Goal: Task Accomplishment & Management: Manage account settings

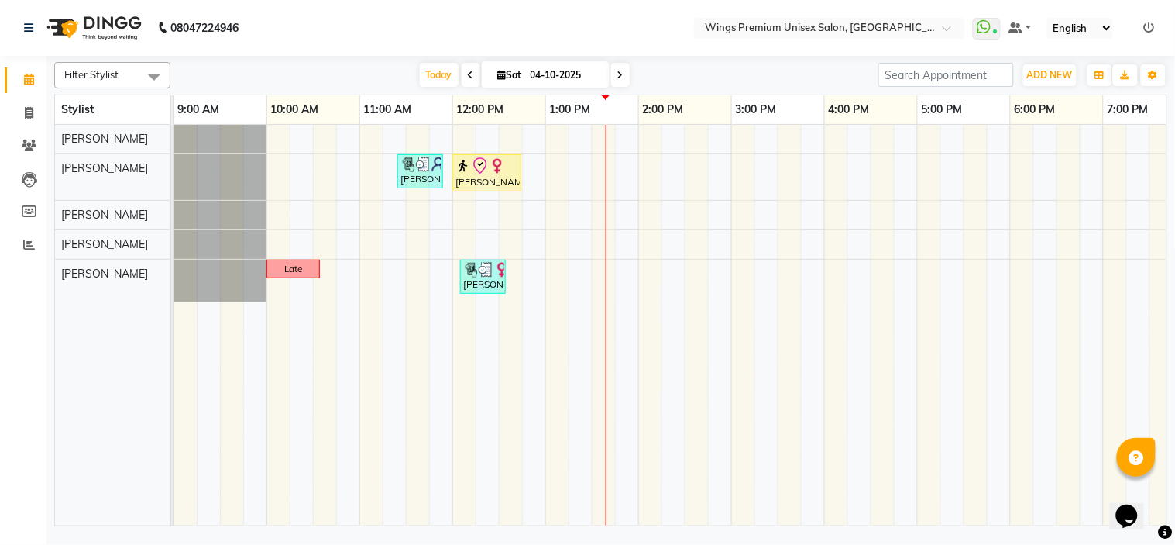
scroll to position [0, 215]
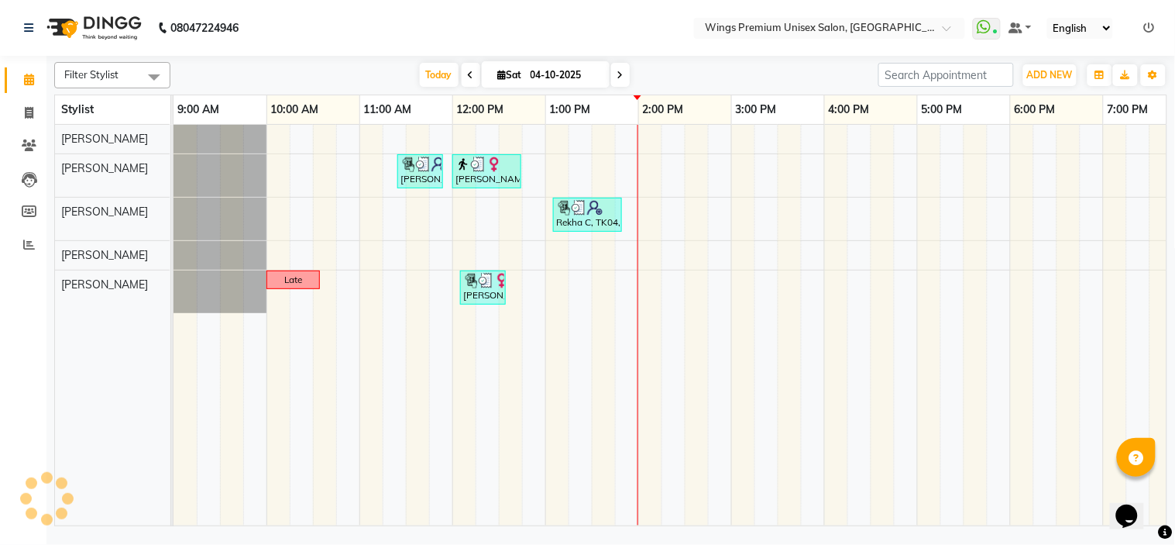
drag, startPoint x: 0, startPoint y: 0, endPoint x: 43, endPoint y: 189, distance: 193.8
click at [43, 189] on li "Leads" at bounding box center [23, 179] width 46 height 33
click at [31, 113] on icon at bounding box center [29, 113] width 9 height 12
select select "674"
select select "service"
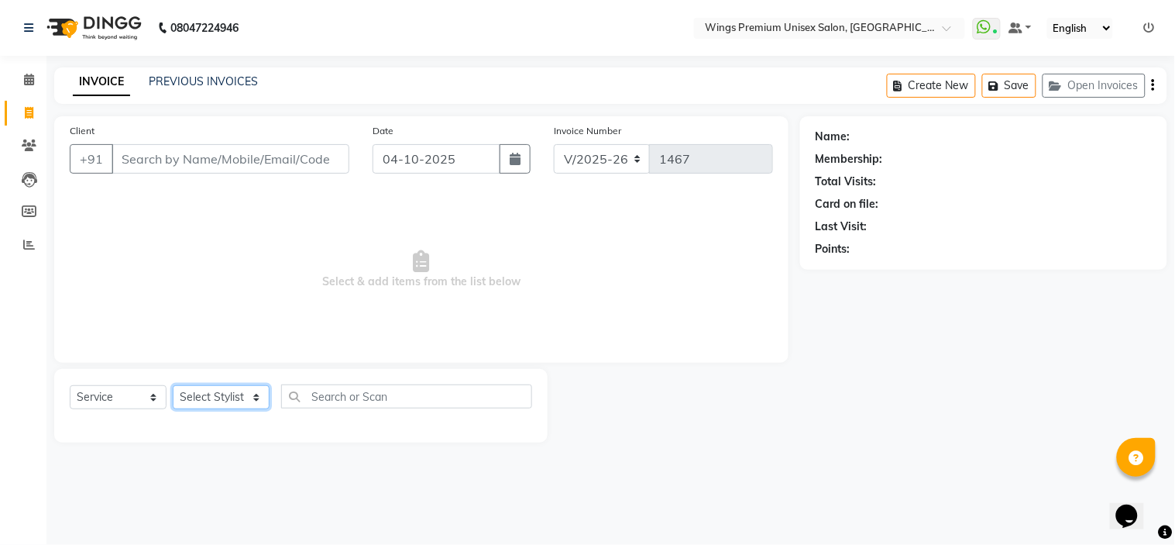
click at [237, 396] on select "Select Stylist Aishwarya Kshirsagar Dipali Pawar Front Desk Samarth Rathod Shru…" at bounding box center [221, 397] width 97 height 24
select select "43416"
click at [173, 386] on select "Select Stylist Aishwarya Kshirsagar Dipali Pawar Front Desk Samarth Rathod Shru…" at bounding box center [221, 397] width 97 height 24
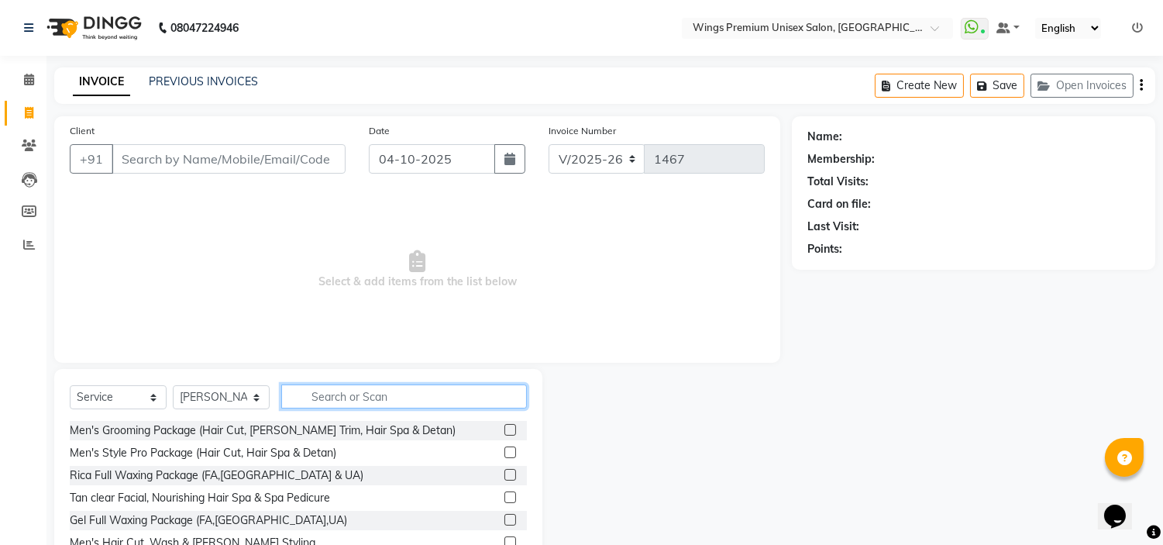
click at [401, 397] on input "text" at bounding box center [404, 396] width 246 height 24
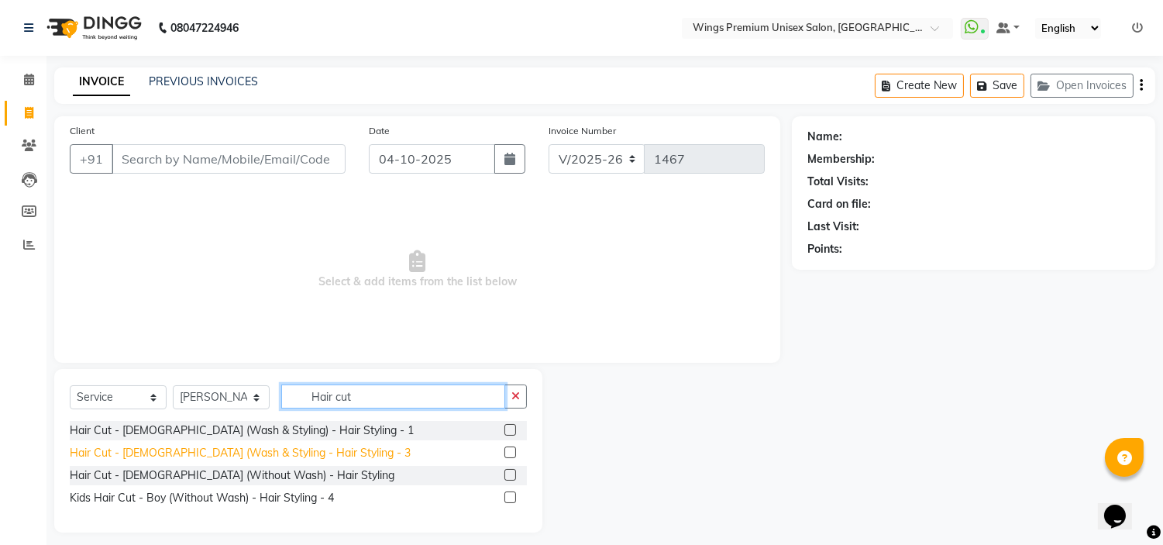
type input "Hair cut"
click at [245, 453] on div "Hair Cut - Male (Wash & Styling - Hair Styling - 3" at bounding box center [240, 453] width 341 height 16
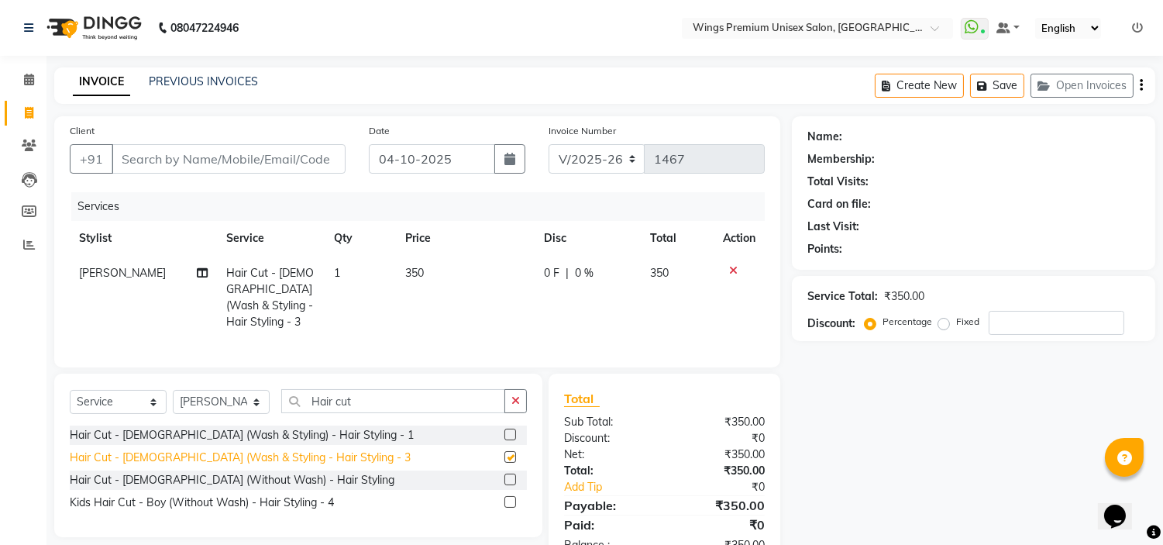
checkbox input "false"
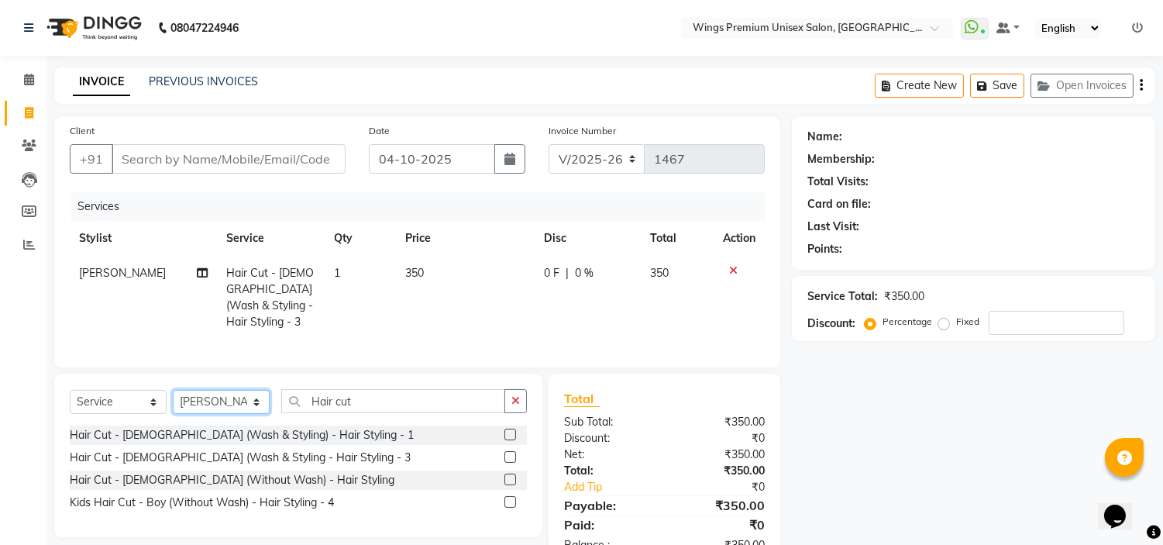
click at [239, 404] on select "Select Stylist Aishwarya Kshirsagar Dipali Pawar Front Desk Samarth Rathod Shru…" at bounding box center [221, 402] width 97 height 24
select select "82124"
click at [173, 390] on select "Select Stylist Aishwarya Kshirsagar Dipali Pawar Front Desk Samarth Rathod Shru…" at bounding box center [221, 402] width 97 height 24
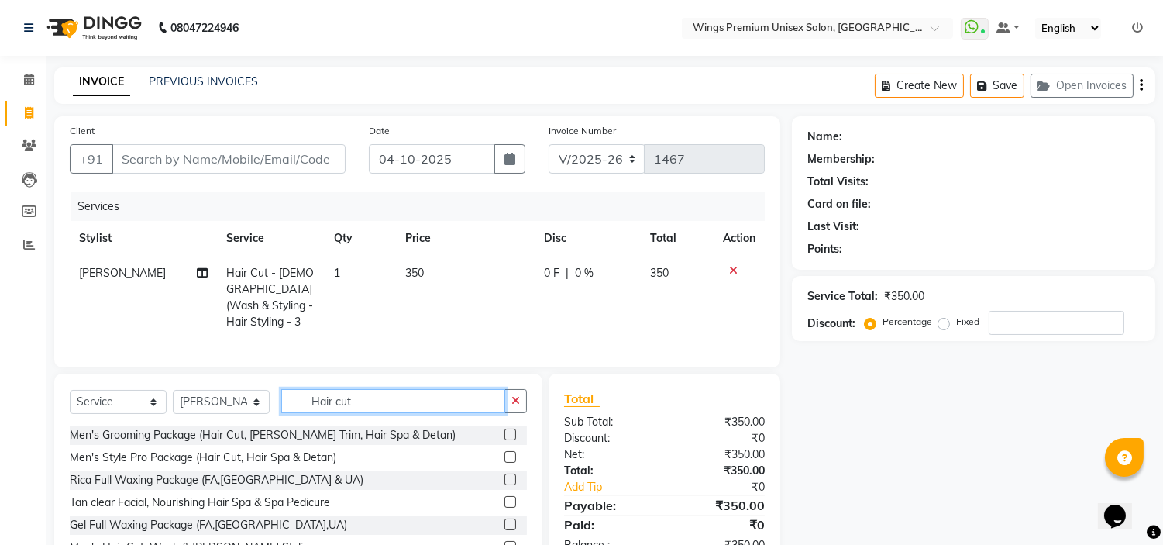
click at [332, 390] on input "Hair cut" at bounding box center [393, 401] width 224 height 24
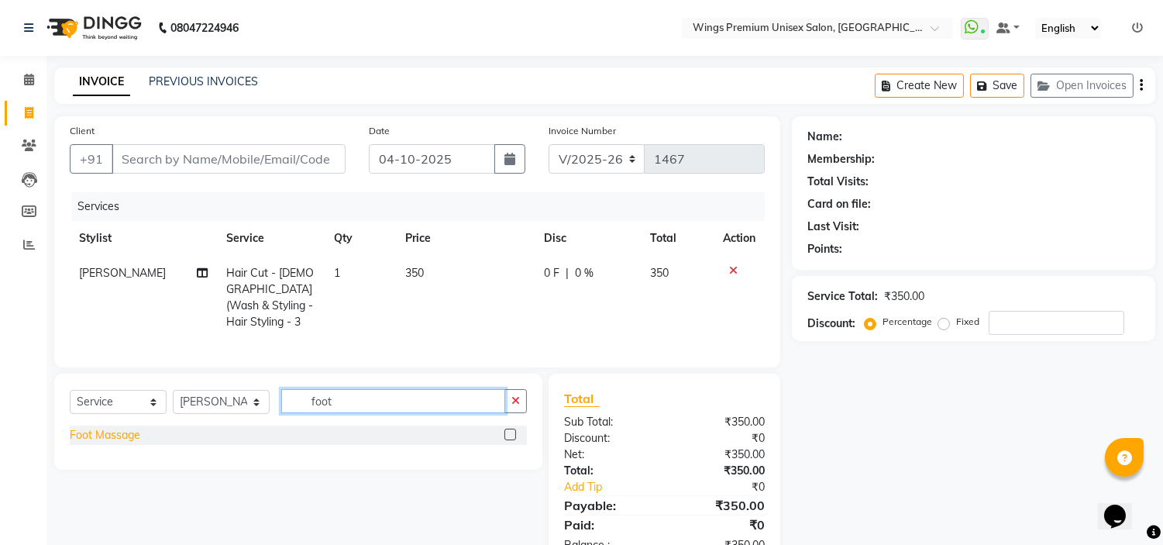
type input "foot"
click at [118, 428] on div "Foot Massage" at bounding box center [105, 435] width 71 height 16
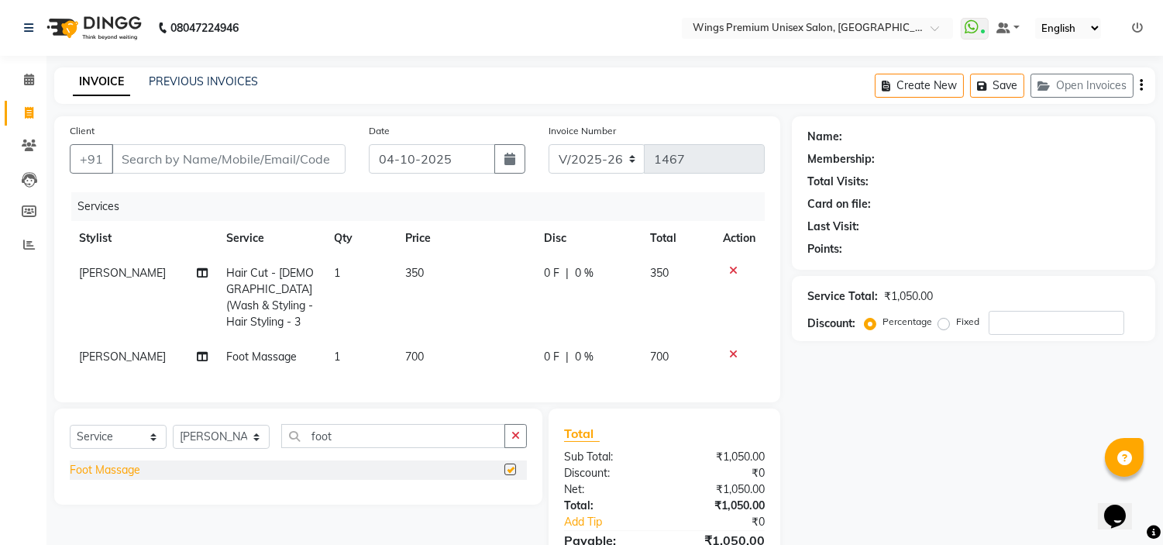
checkbox input "false"
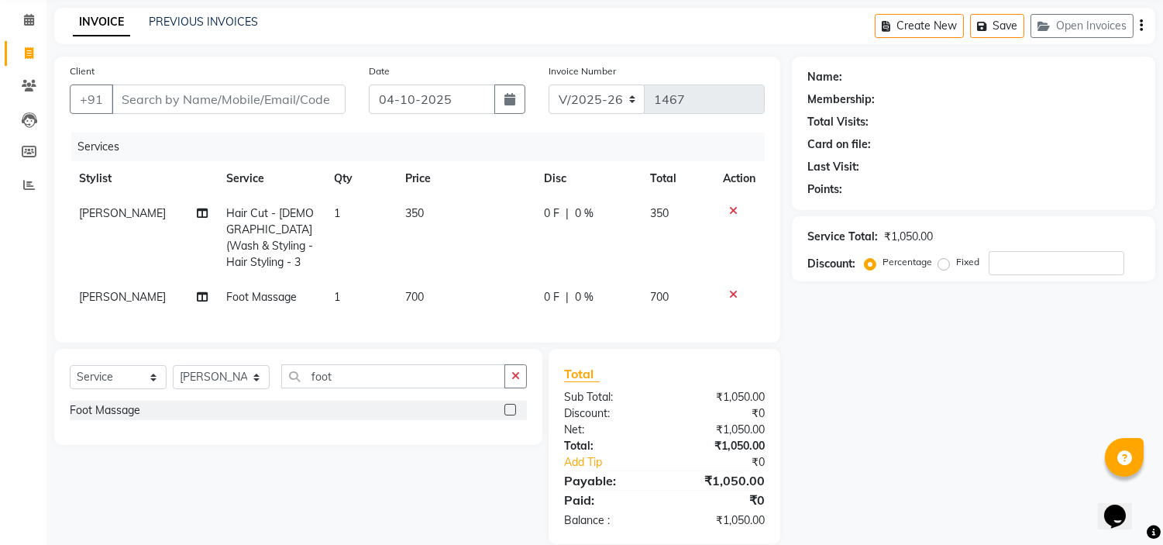
scroll to position [78, 0]
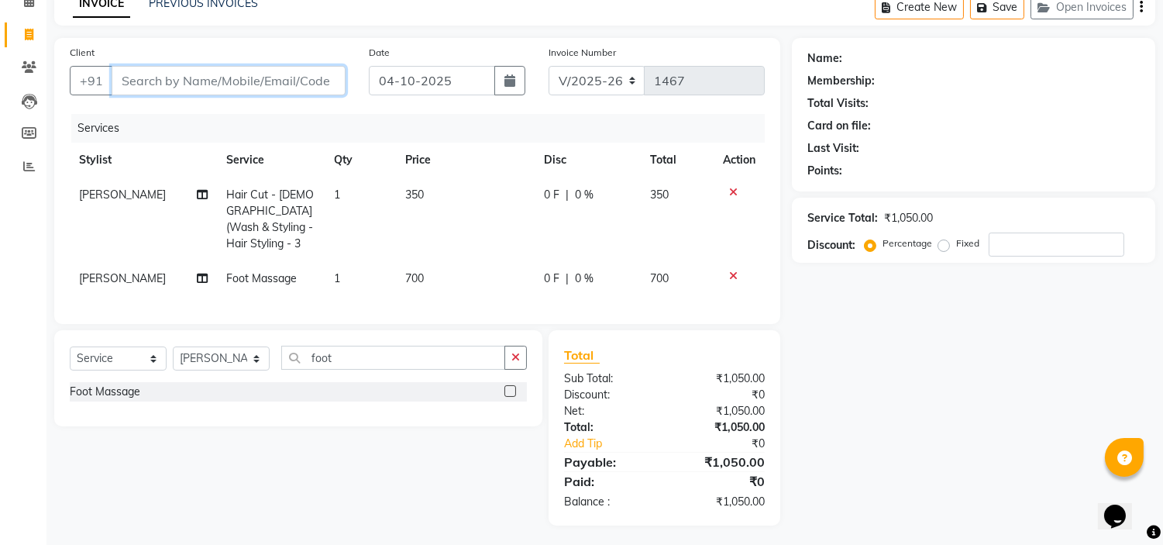
click at [141, 73] on input "Client" at bounding box center [229, 80] width 234 height 29
type input "d"
type input "0"
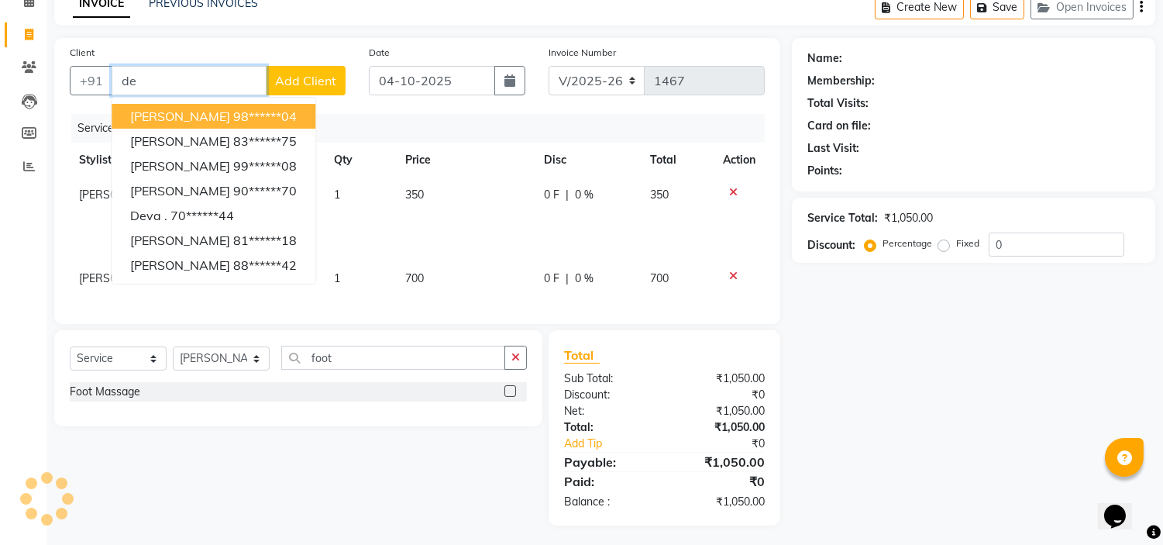
type input "d"
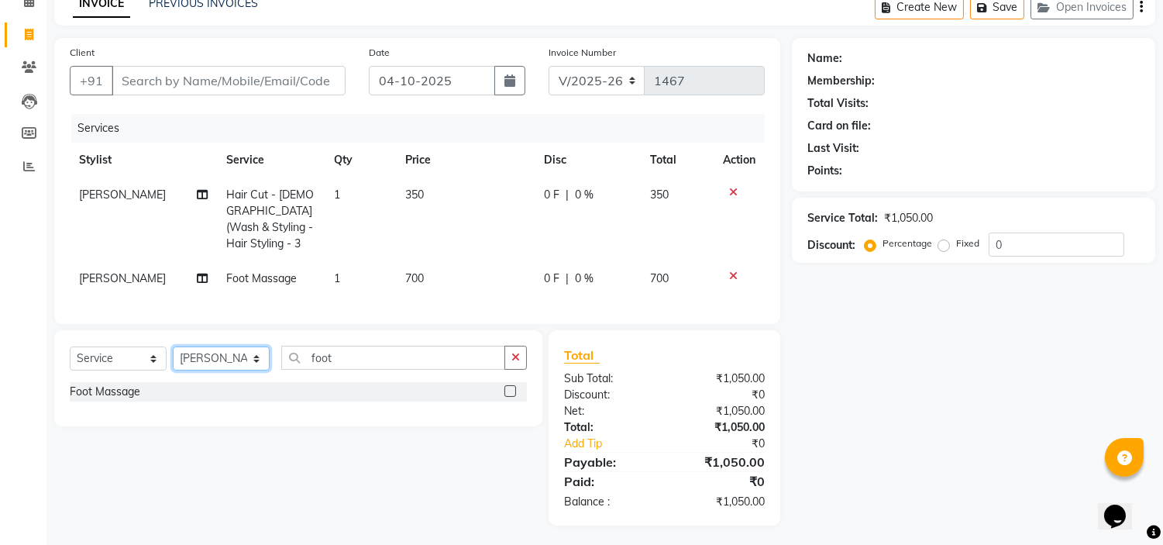
click at [222, 359] on select "Select Stylist Aishwarya Kshirsagar Dipali Pawar Front Desk Samarth Rathod Shru…" at bounding box center [221, 358] width 97 height 24
select select "43416"
click at [173, 346] on select "Select Stylist Aishwarya Kshirsagar Dipali Pawar Front Desk Samarth Rathod Shru…" at bounding box center [221, 358] width 97 height 24
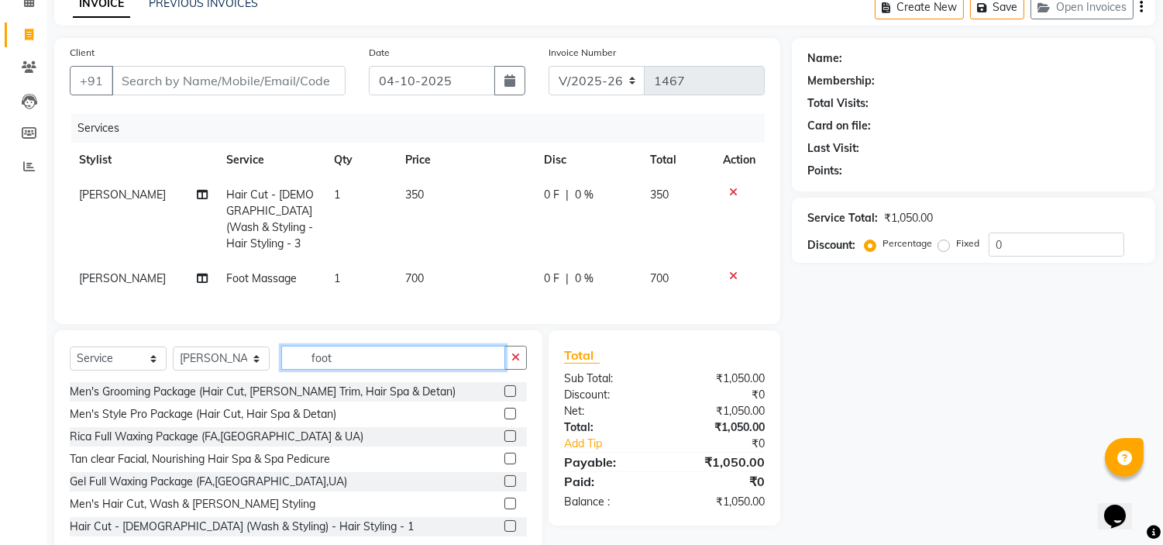
click at [323, 356] on input "foot" at bounding box center [393, 358] width 224 height 24
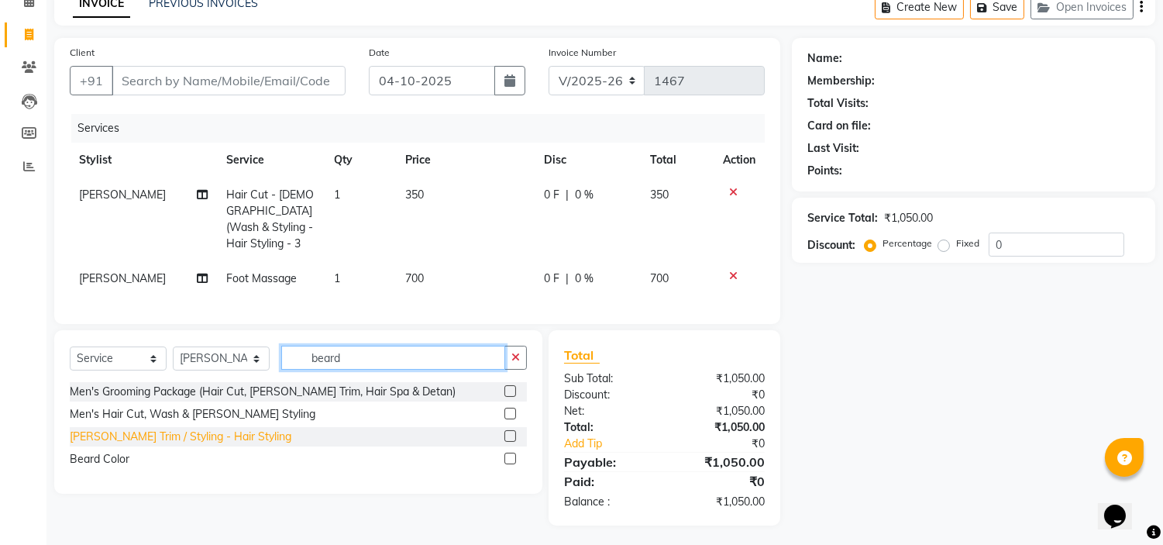
type input "beard"
click at [180, 435] on div "Beard Trim / Styling - Hair Styling" at bounding box center [181, 436] width 222 height 16
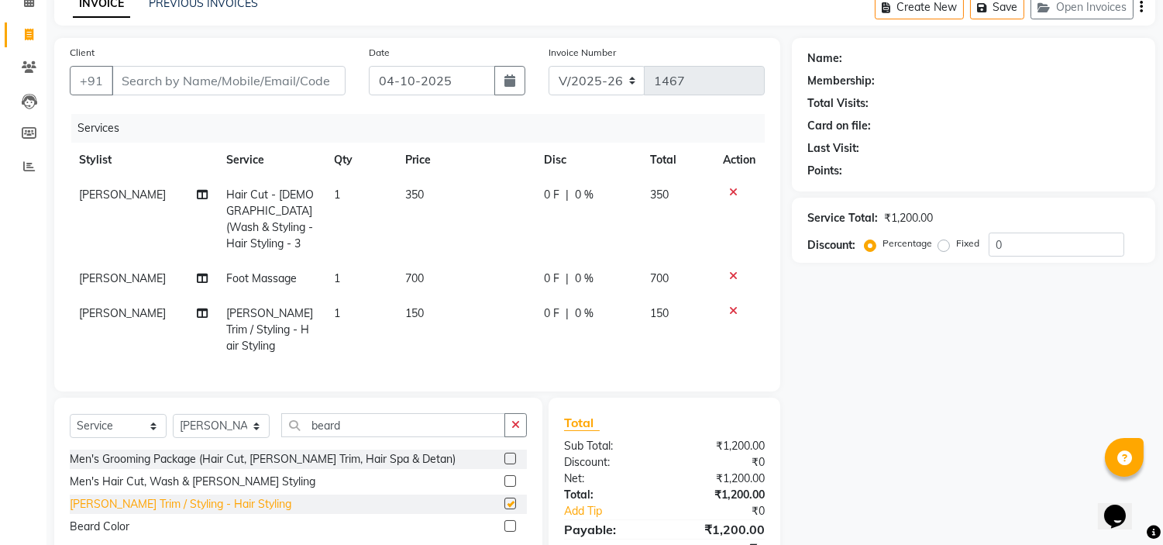
checkbox input "false"
click at [188, 71] on input "Client" at bounding box center [229, 80] width 234 height 29
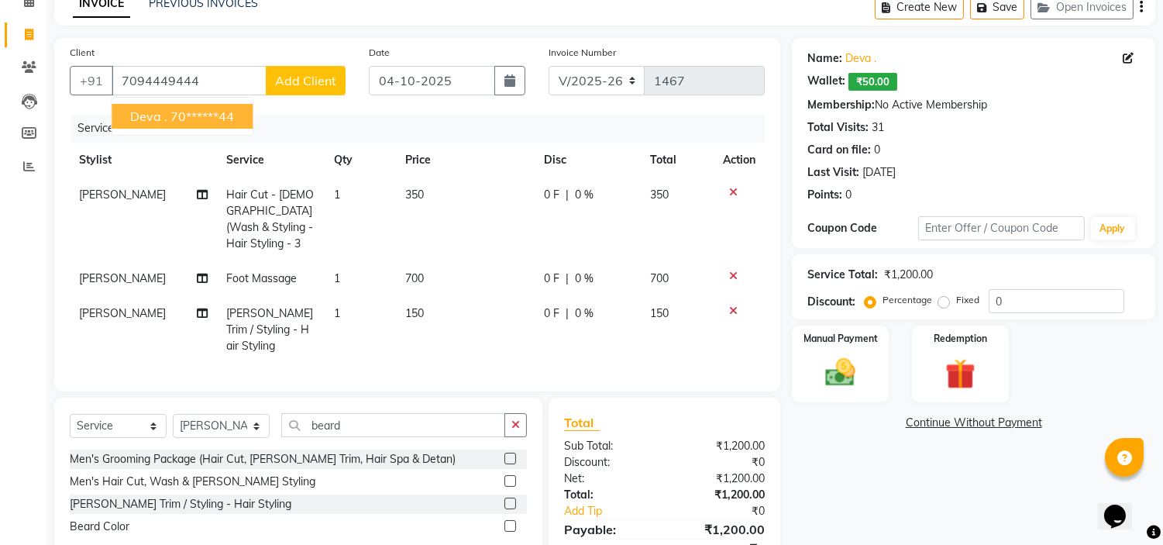
click at [191, 121] on ngb-highlight "70******44" at bounding box center [202, 115] width 64 height 15
type input "70******44"
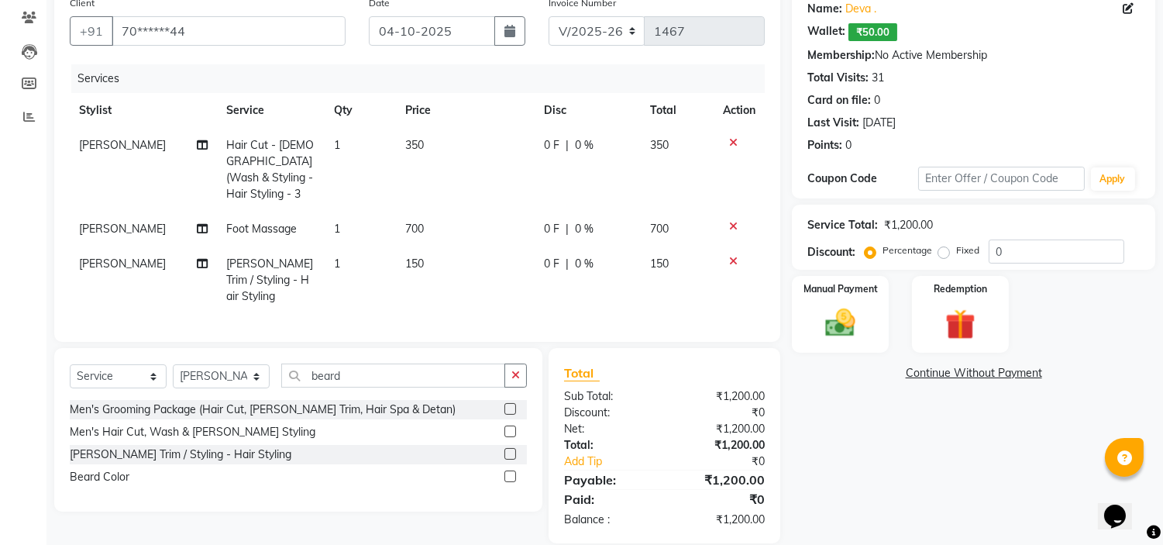
scroll to position [129, 0]
click at [843, 295] on div "Manual Payment" at bounding box center [840, 312] width 101 height 79
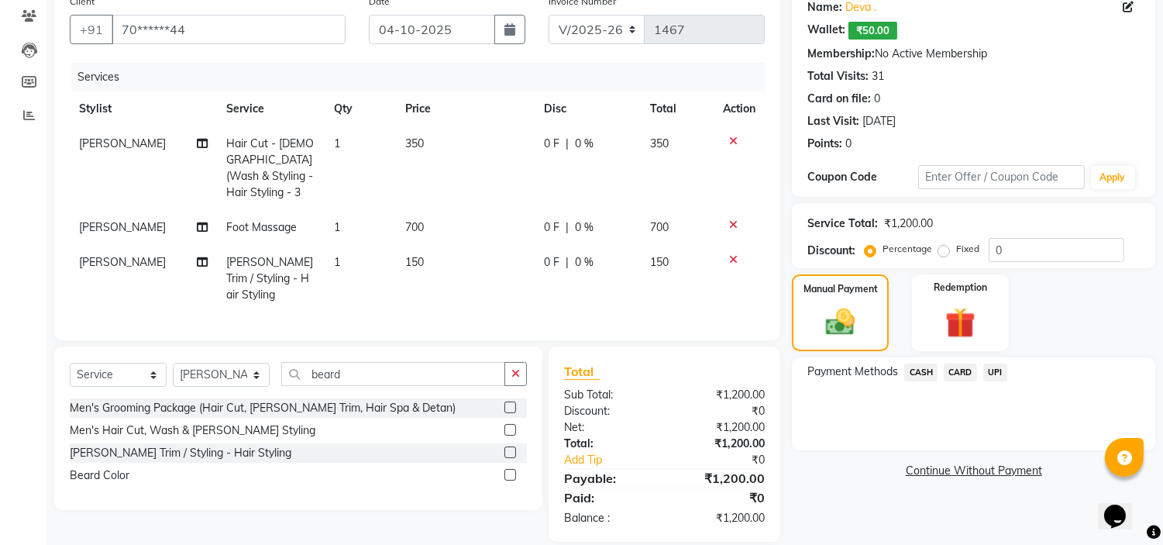
click at [921, 373] on span "CASH" at bounding box center [920, 372] width 33 height 18
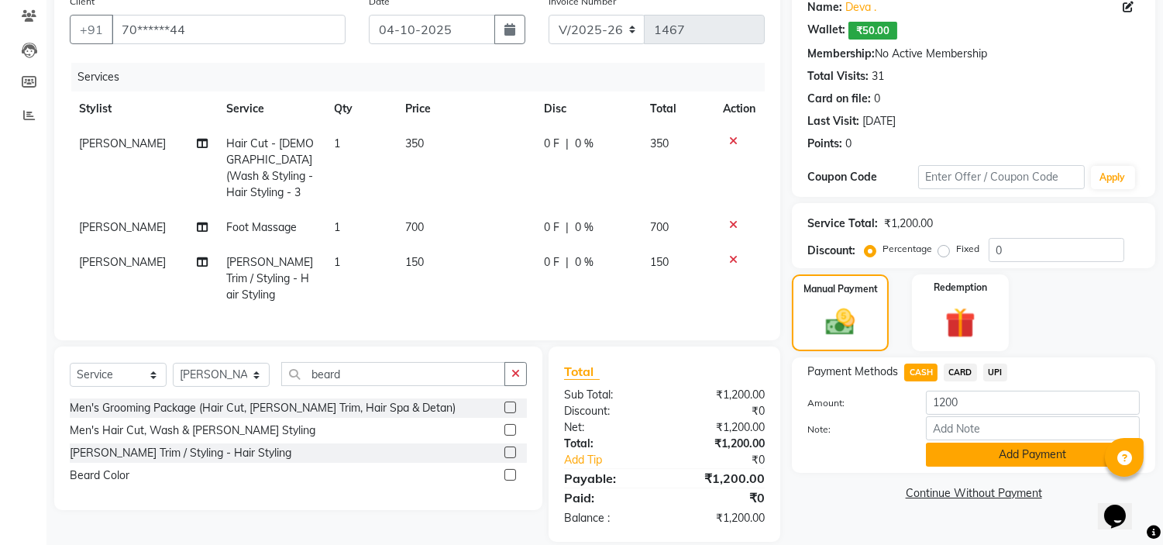
click at [979, 454] on button "Add Payment" at bounding box center [1033, 454] width 214 height 24
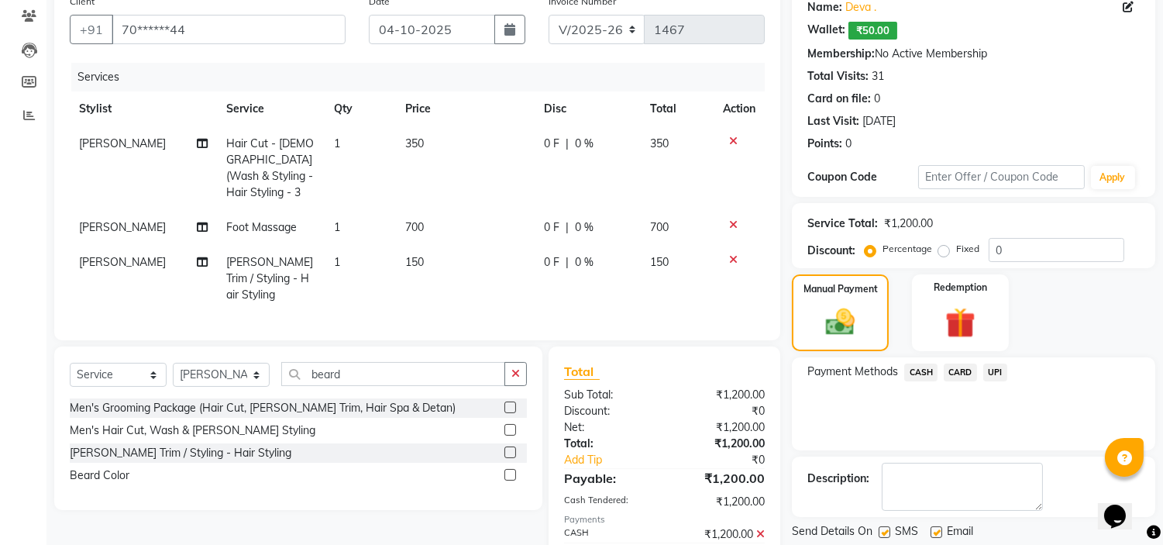
scroll to position [184, 0]
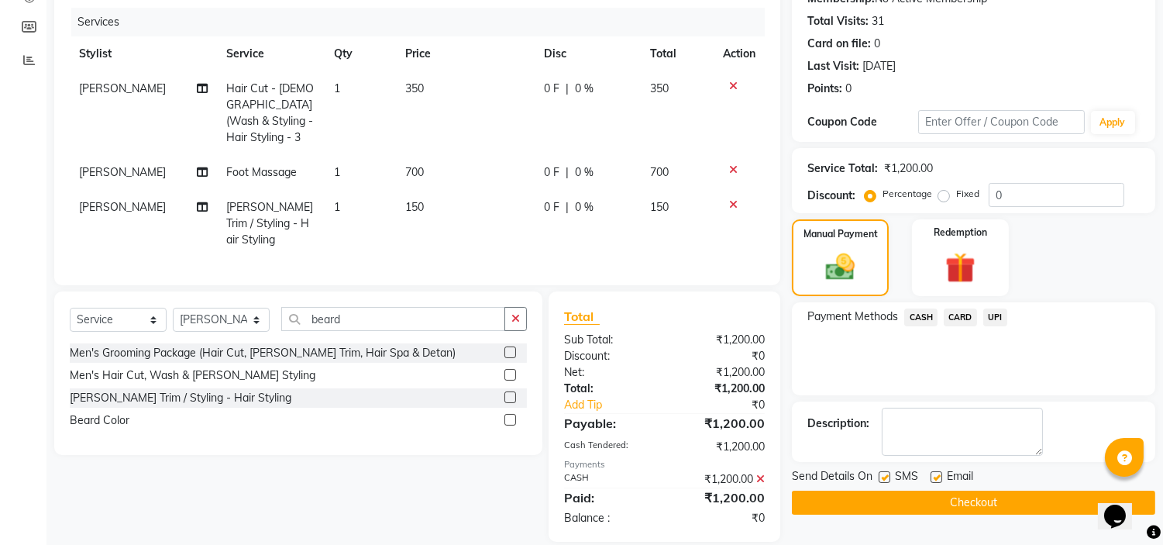
click at [984, 501] on button "Checkout" at bounding box center [973, 502] width 363 height 24
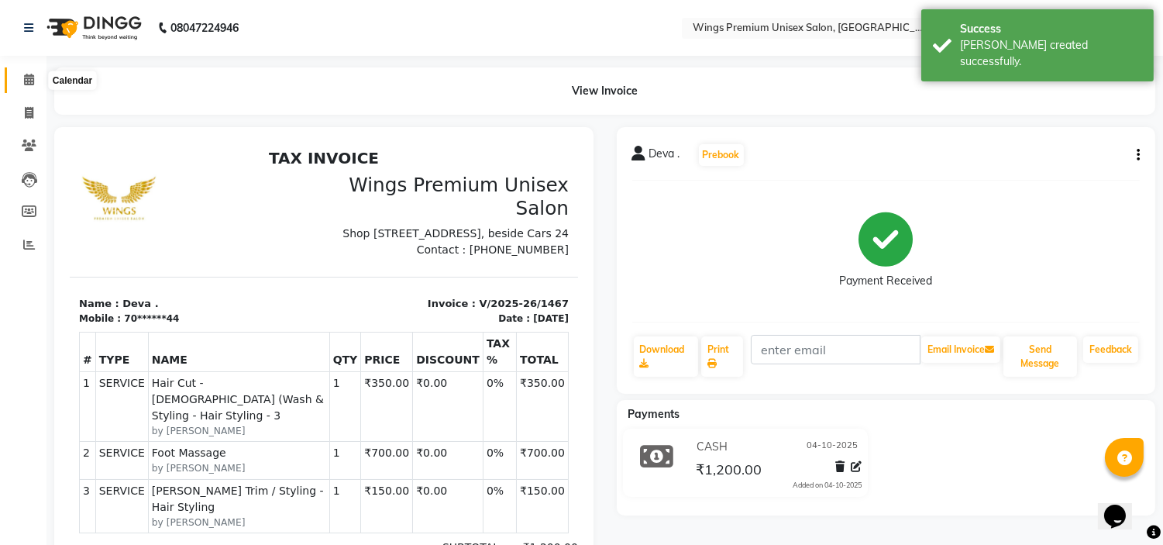
click at [31, 81] on icon at bounding box center [29, 80] width 10 height 12
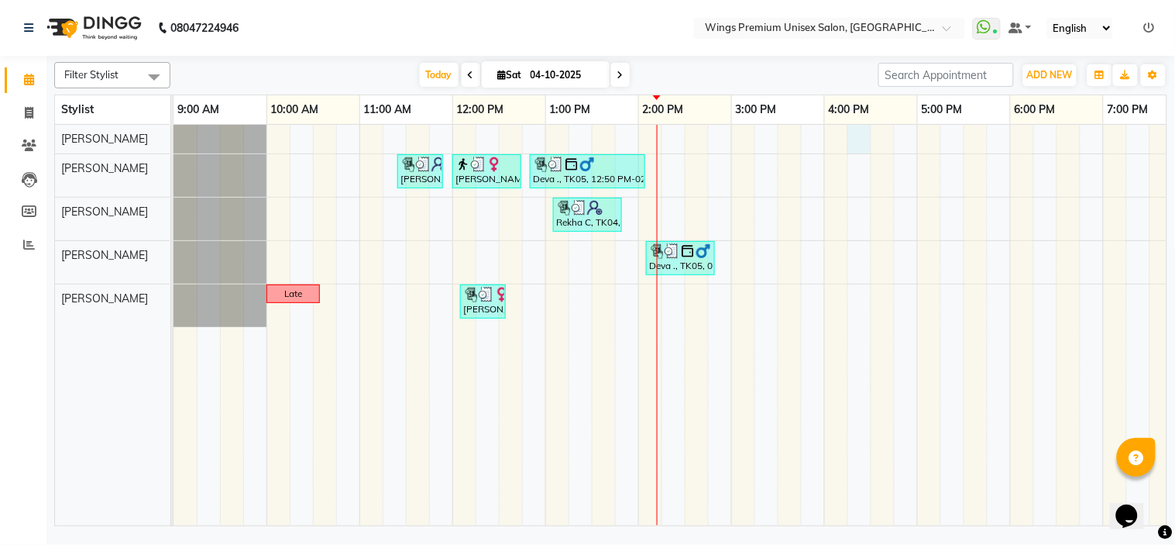
click at [852, 133] on div "Ankush, TK01, 11:25 AM-11:55 AM, Kids Hair Cut - Boy (Without Wash) - Hair Styl…" at bounding box center [778, 325] width 1209 height 401
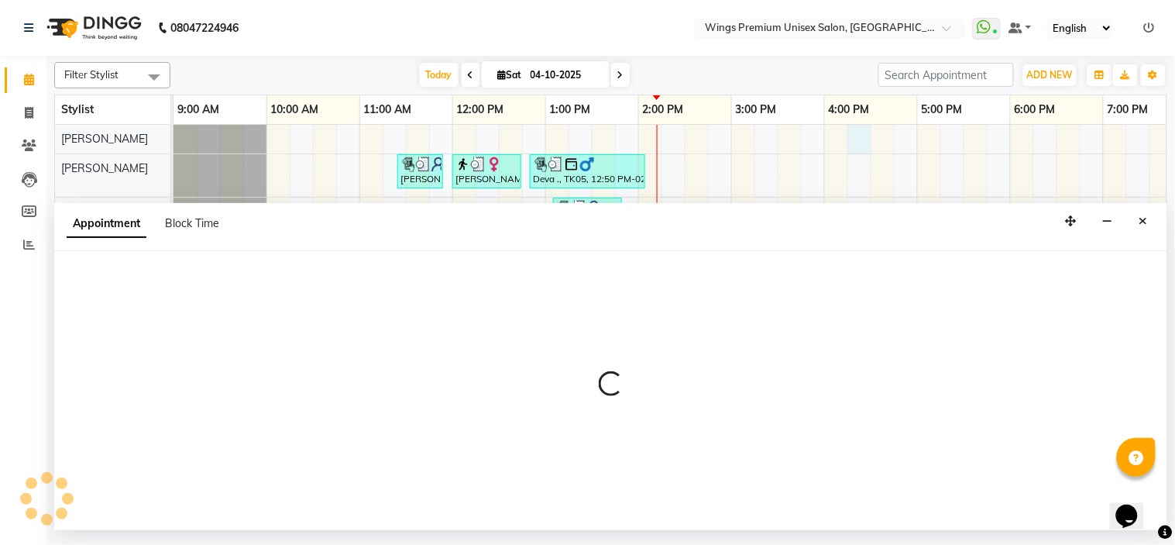
select select "9977"
select select "975"
select select "tentative"
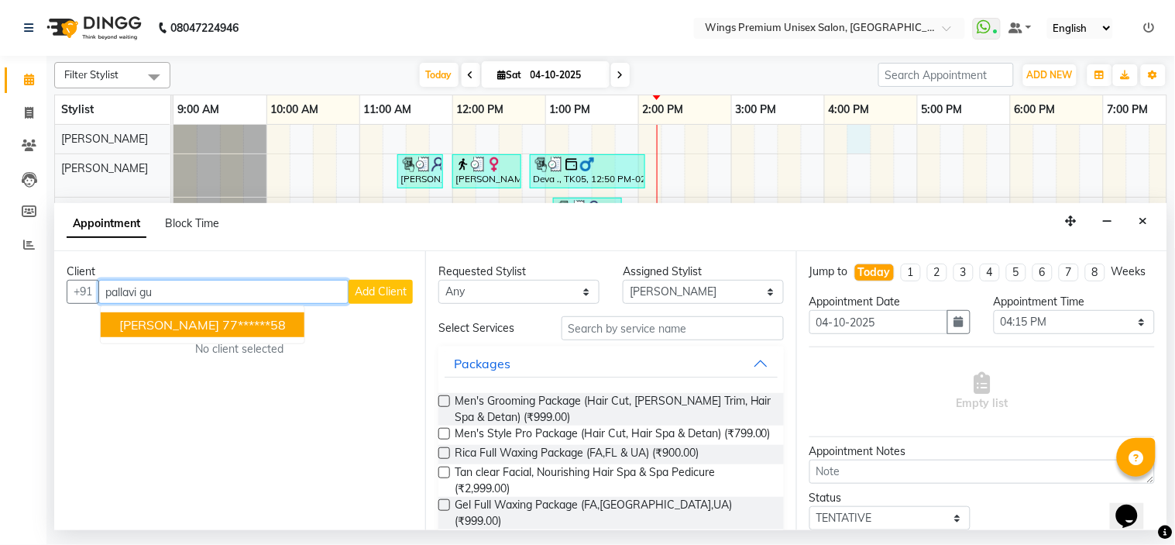
click at [222, 331] on ngb-highlight "77******58" at bounding box center [254, 324] width 64 height 15
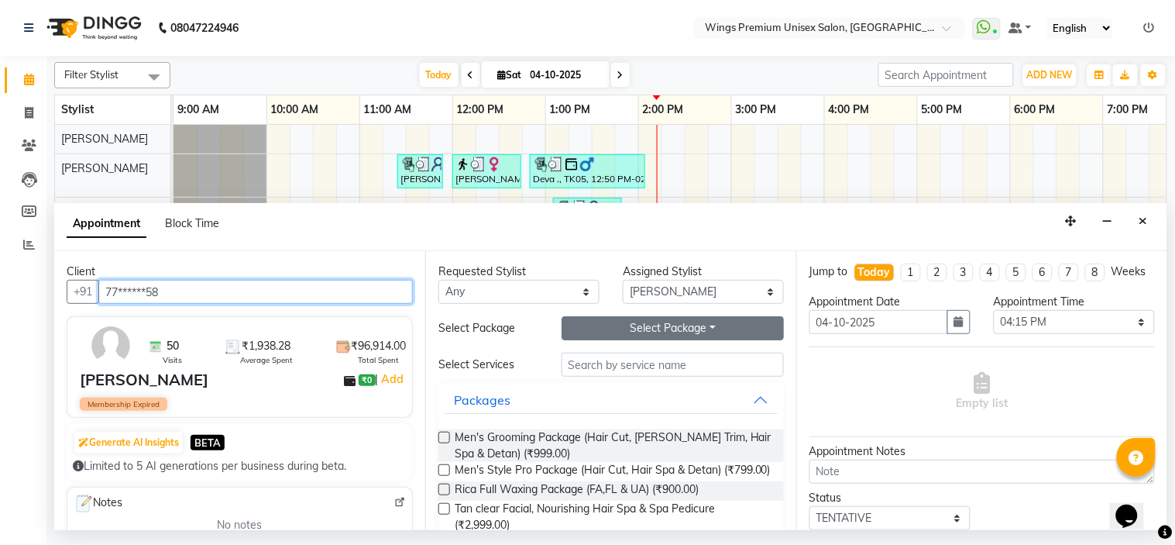
type input "77******58"
click at [635, 331] on button "Select Package Toggle Dropdown" at bounding box center [673, 328] width 222 height 24
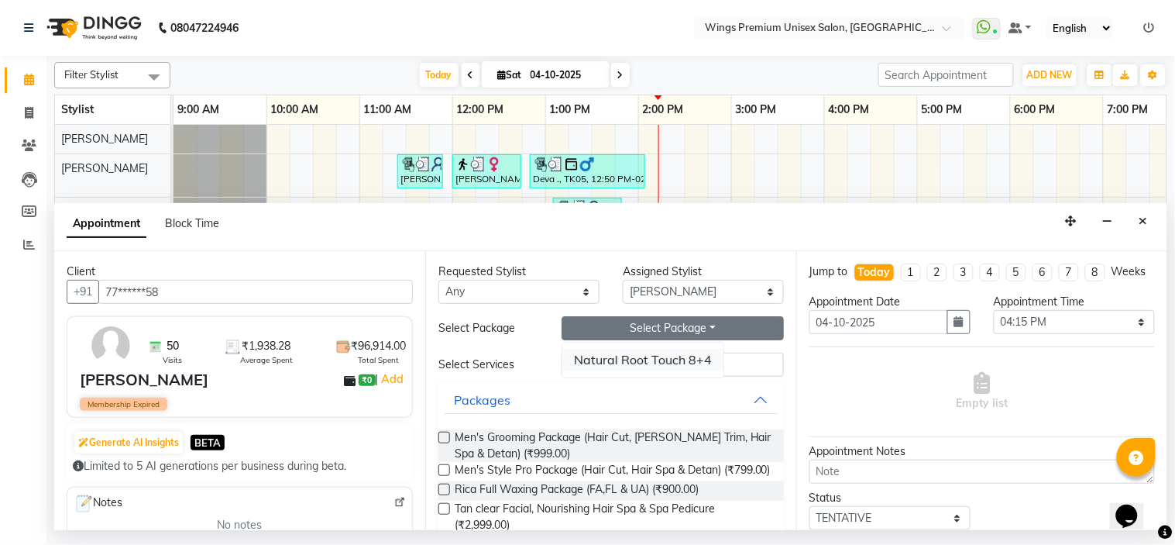
click at [612, 365] on li "Natural Root Touch 8+4" at bounding box center [643, 360] width 161 height 22
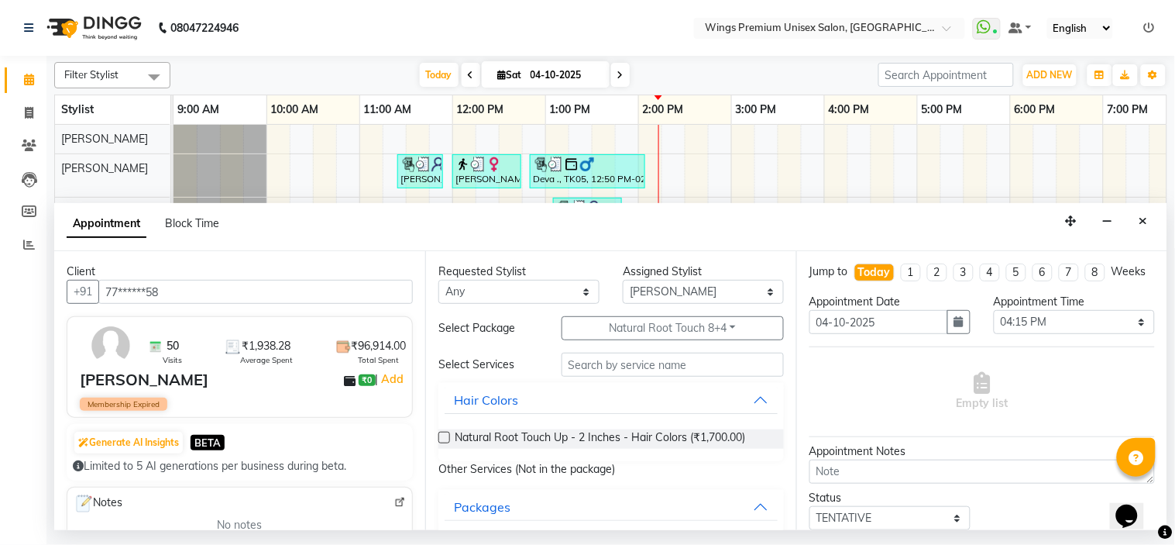
scroll to position [113, 0]
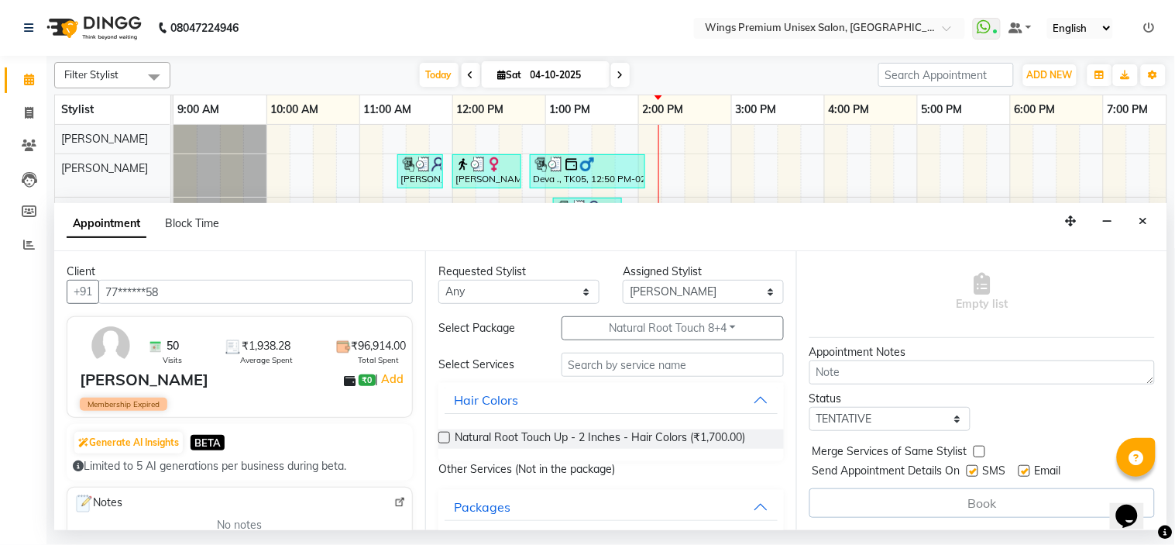
drag, startPoint x: 1158, startPoint y: 370, endPoint x: 32, endPoint y: 23, distance: 1178.6
click at [631, 435] on span "Natural Root Touch Up - 2 Inches - Hair Colors (₹1,700.00)" at bounding box center [600, 438] width 291 height 19
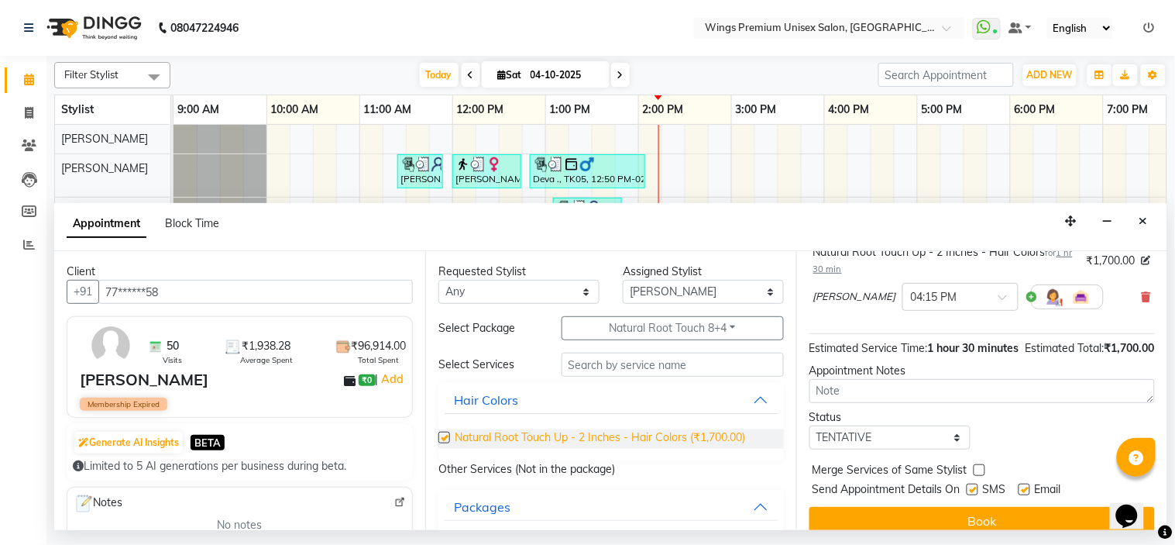
checkbox input "false"
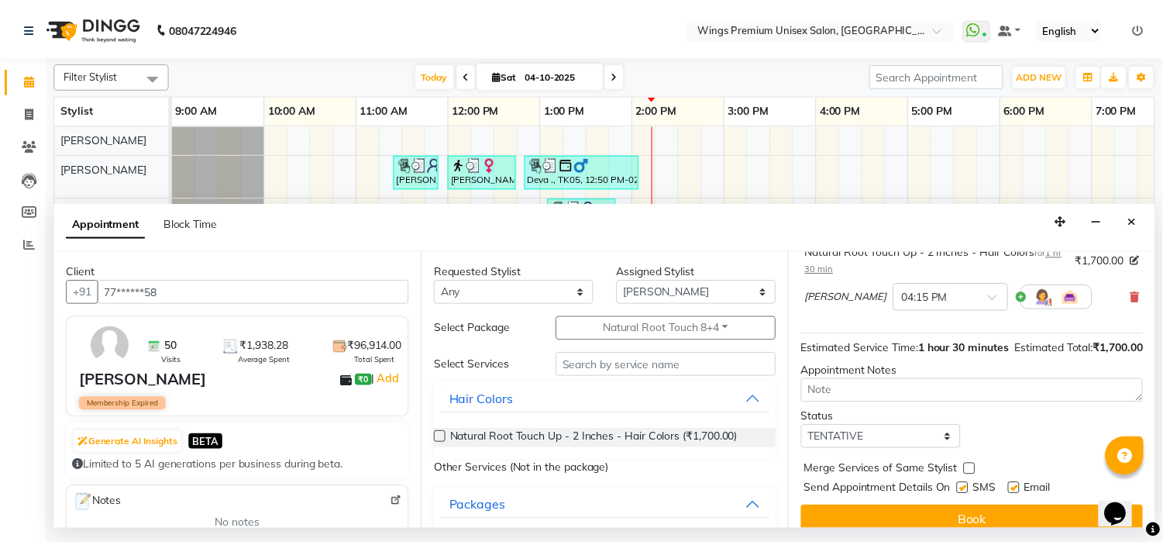
scroll to position [163, 0]
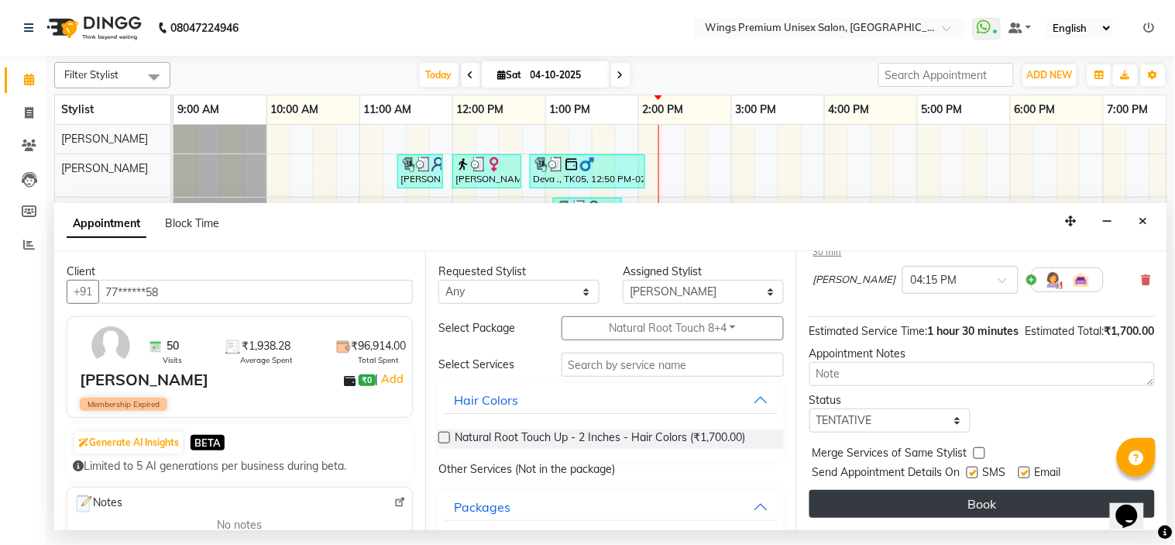
click at [938, 507] on button "Book" at bounding box center [983, 504] width 346 height 28
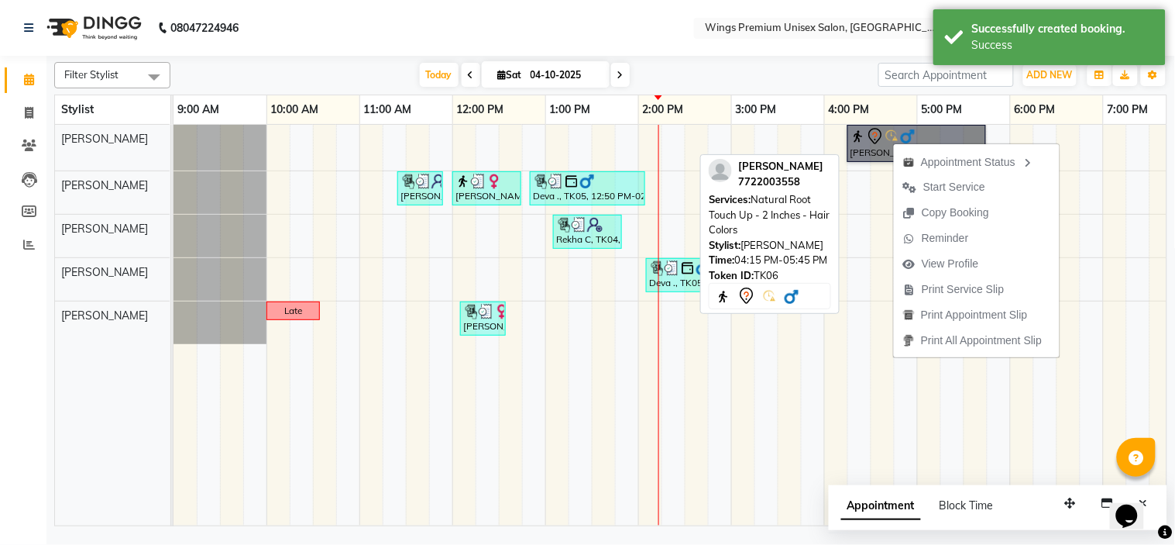
click at [884, 130] on link "[PERSON_NAME], TK06, 04:15 PM-05:45 PM, Natural Root Touch Up - 2 Inches - Hair…" at bounding box center [917, 143] width 139 height 37
select select "7"
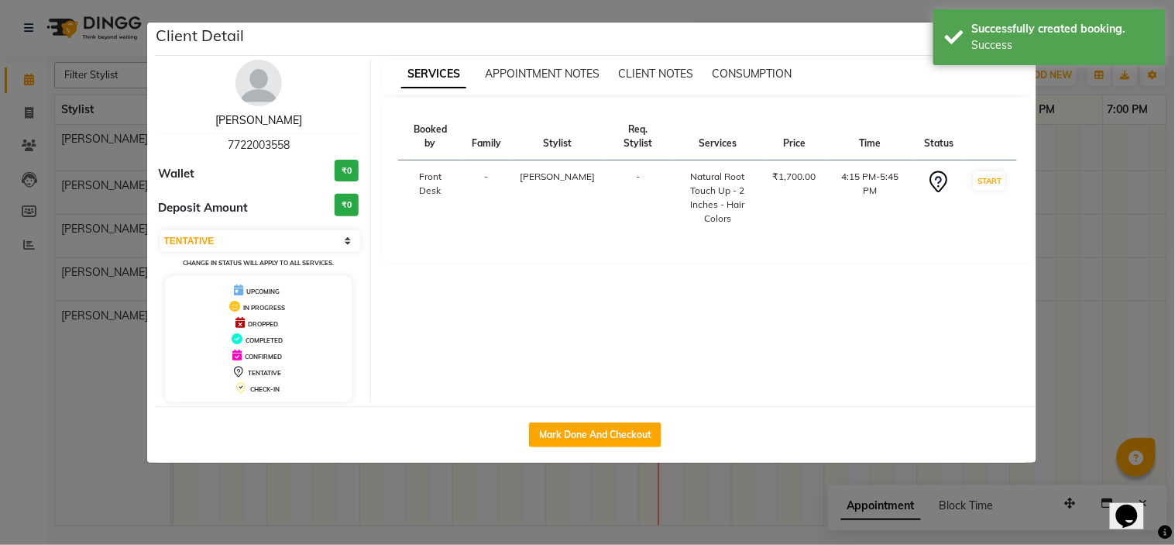
click at [267, 119] on link "[PERSON_NAME]" at bounding box center [258, 120] width 87 height 14
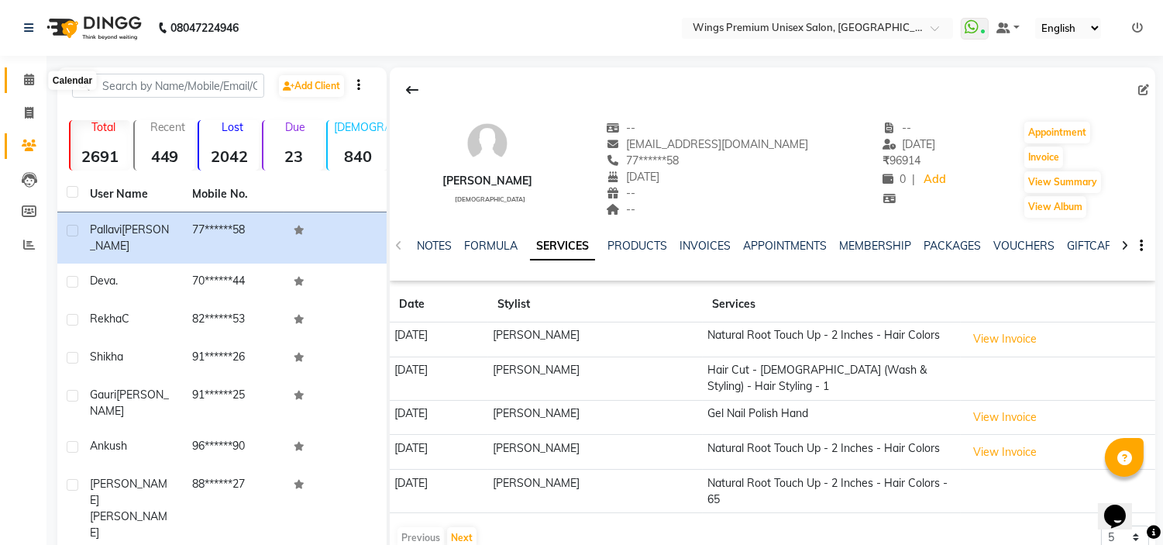
click at [24, 85] on icon at bounding box center [29, 80] width 10 height 12
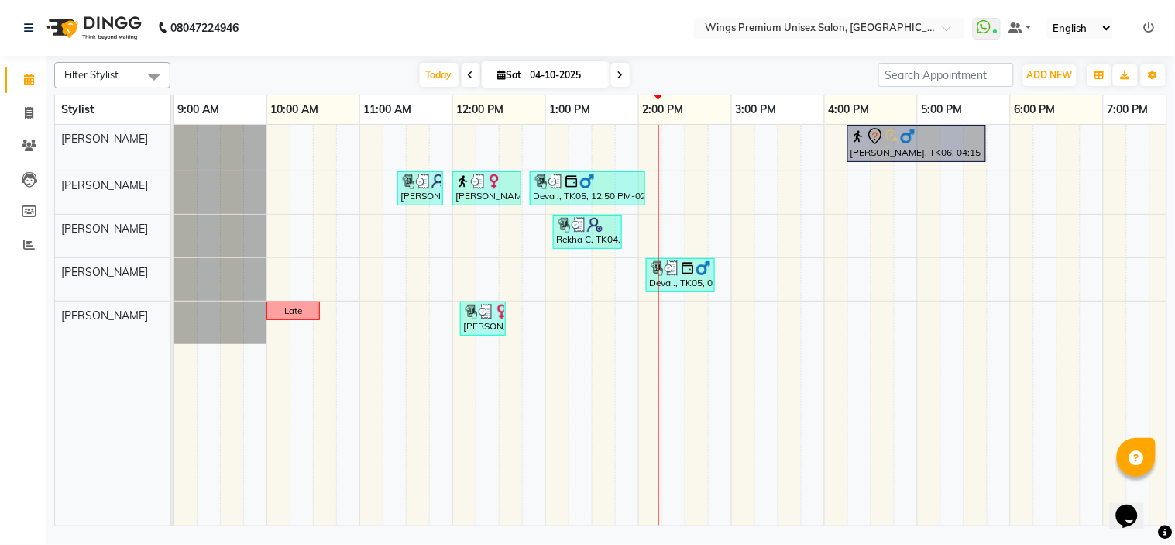
drag, startPoint x: 869, startPoint y: 151, endPoint x: 880, endPoint y: 233, distance: 83.0
click at [880, 233] on div "Pallavi Gupta, TK06, 04:15 PM-05:45 PM, Natural Root Touch Up - 2 Inches - Hair…" at bounding box center [778, 325] width 1209 height 401
drag, startPoint x: 886, startPoint y: 150, endPoint x: 884, endPoint y: 226, distance: 75.9
click at [884, 226] on div "Pallavi Gupta, TK06, 04:15 PM-05:45 PM, Natural Root Touch Up - 2 Inches - Hair…" at bounding box center [778, 325] width 1209 height 401
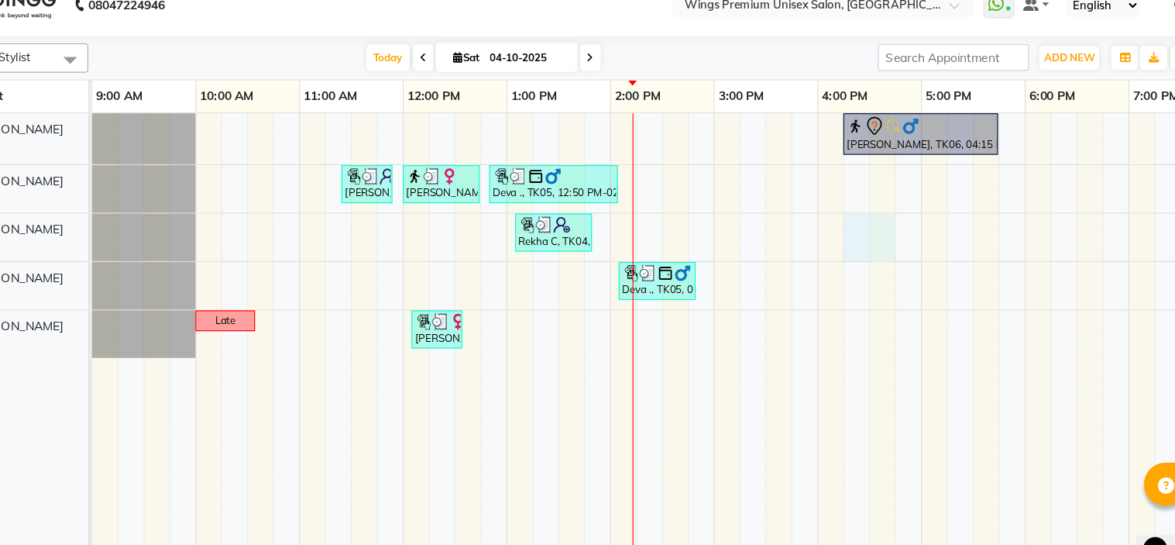
drag, startPoint x: 880, startPoint y: 228, endPoint x: 788, endPoint y: 206, distance: 94.7
click at [788, 206] on tr at bounding box center [778, 325] width 1209 height 401
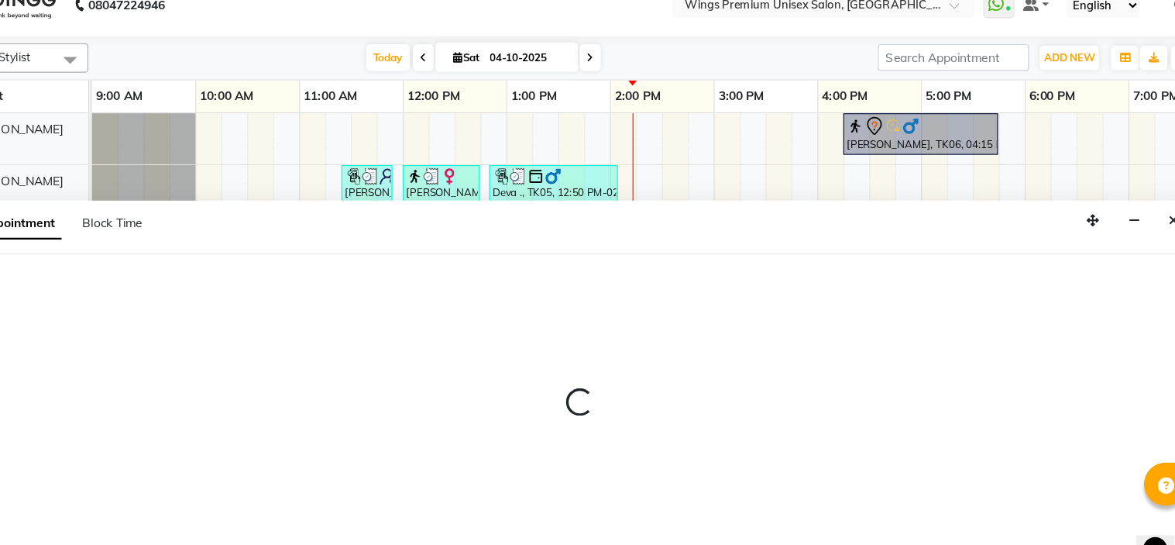
select select "72458"
select select "930"
select select "tentative"
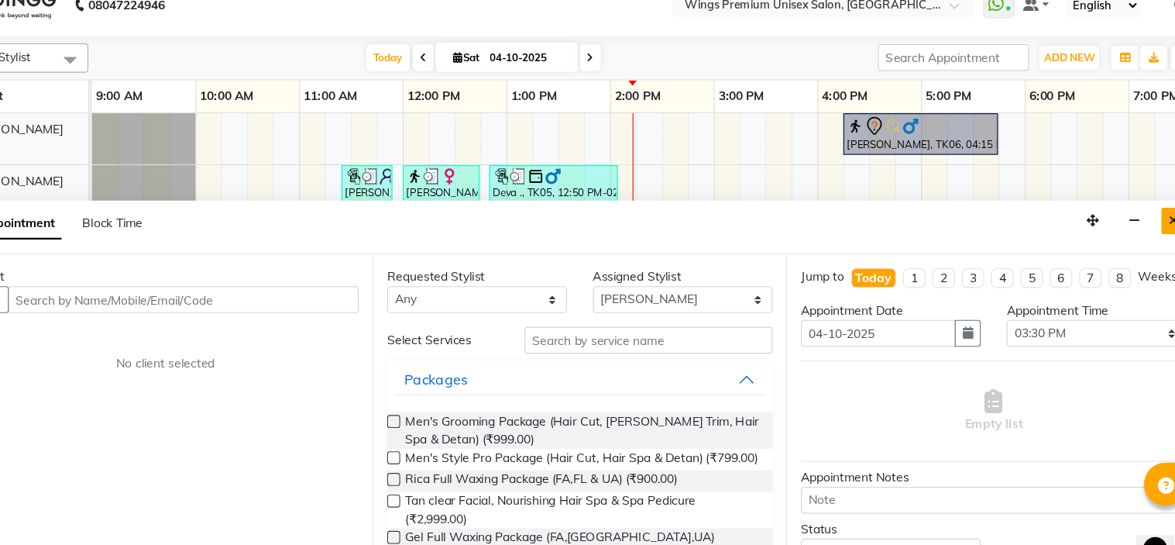
click at [1140, 218] on icon "Close" at bounding box center [1144, 220] width 9 height 11
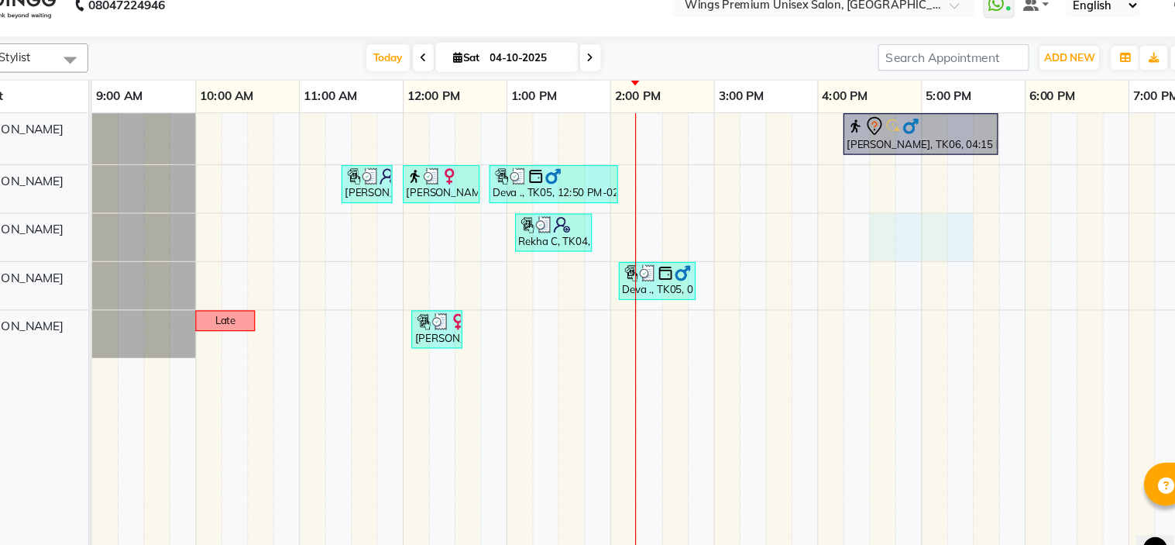
drag, startPoint x: 951, startPoint y: 218, endPoint x: 888, endPoint y: 196, distance: 66.4
click at [888, 196] on tr at bounding box center [778, 325] width 1209 height 401
select select "72458"
select select "990"
select select "tentative"
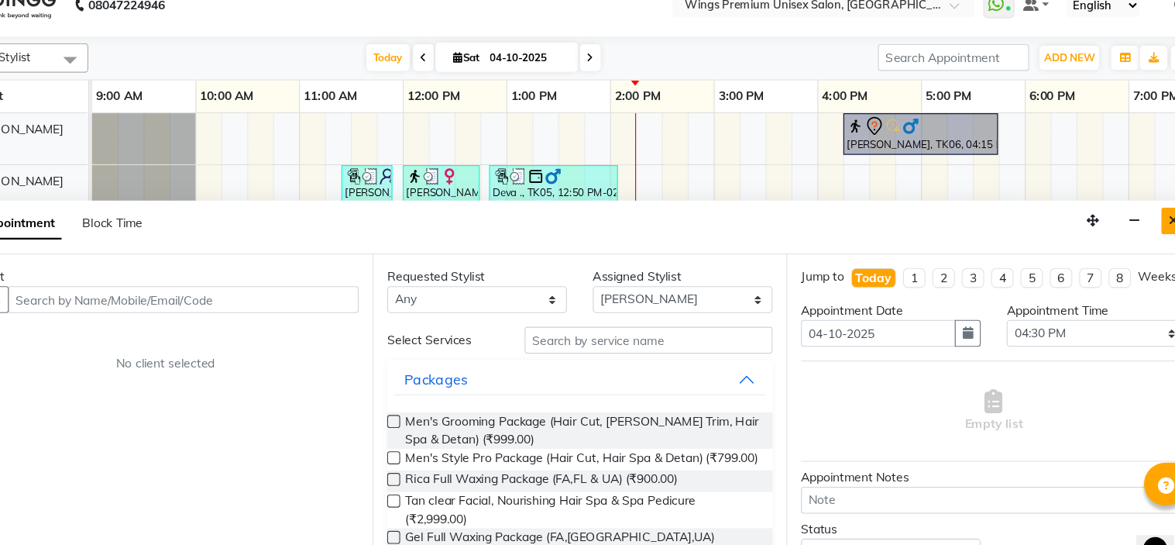
click at [1144, 230] on button "Close" at bounding box center [1144, 221] width 22 height 24
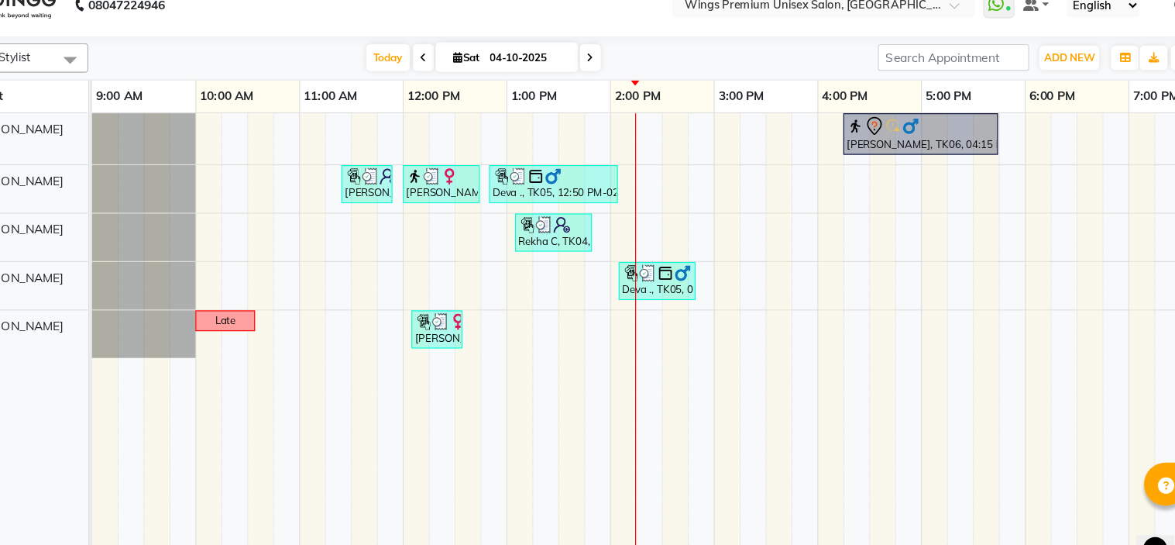
click at [777, 74] on div "[DATE] [DATE]" at bounding box center [524, 75] width 693 height 23
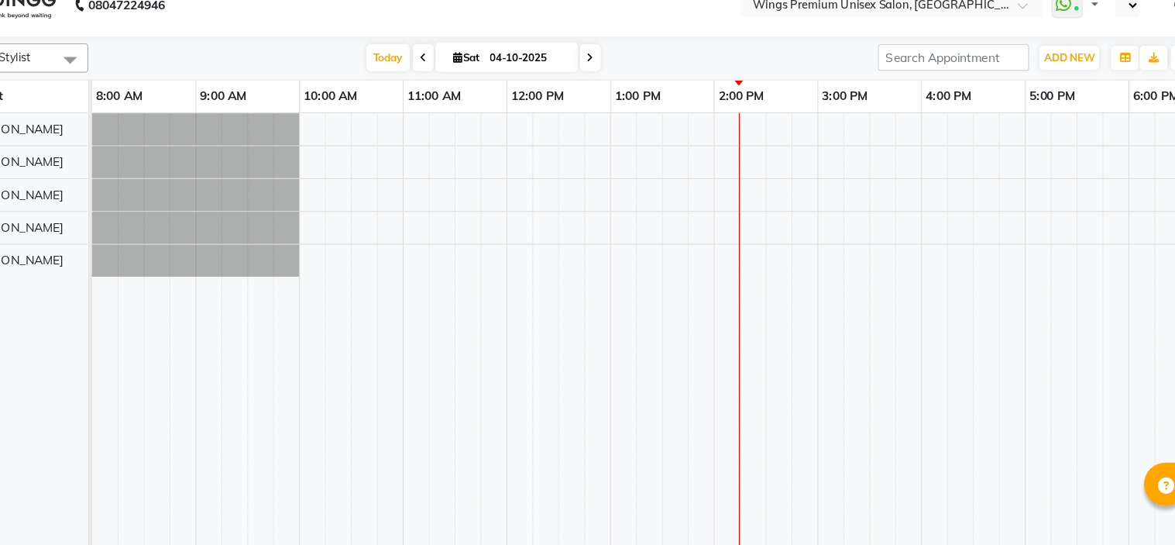
select select "en"
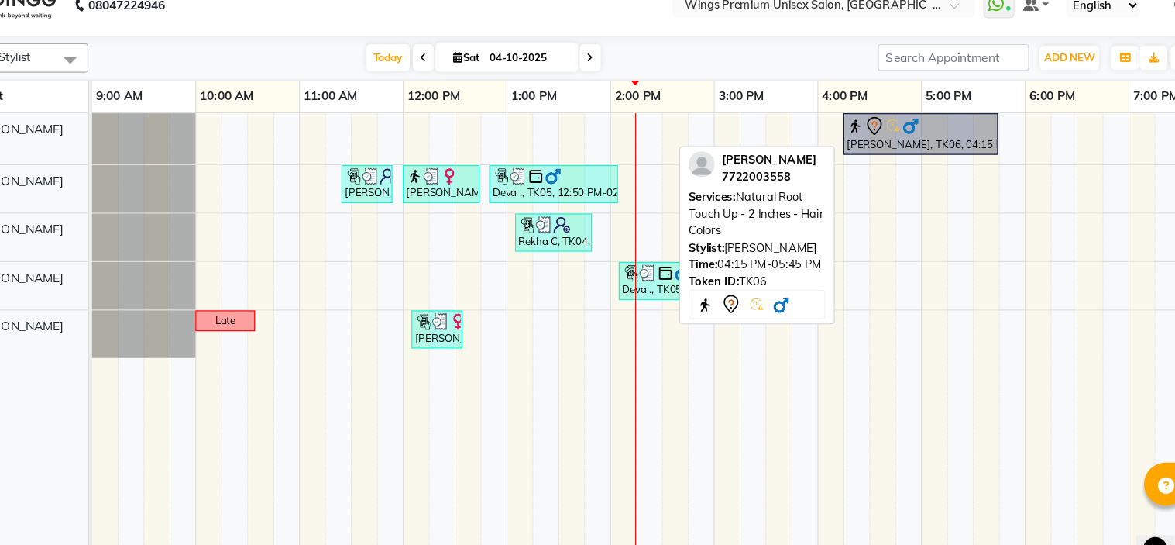
click at [910, 147] on div "[PERSON_NAME], TK06, 04:15 PM-05:45 PM, Natural Root Touch Up - 2 Inches - Hair…" at bounding box center [917, 143] width 136 height 33
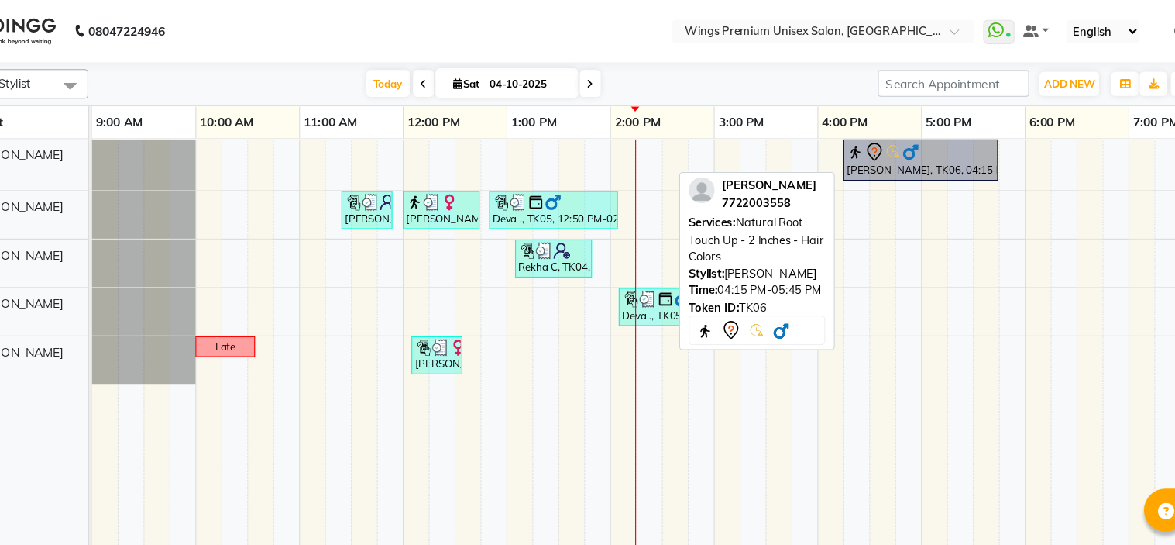
select select "7"
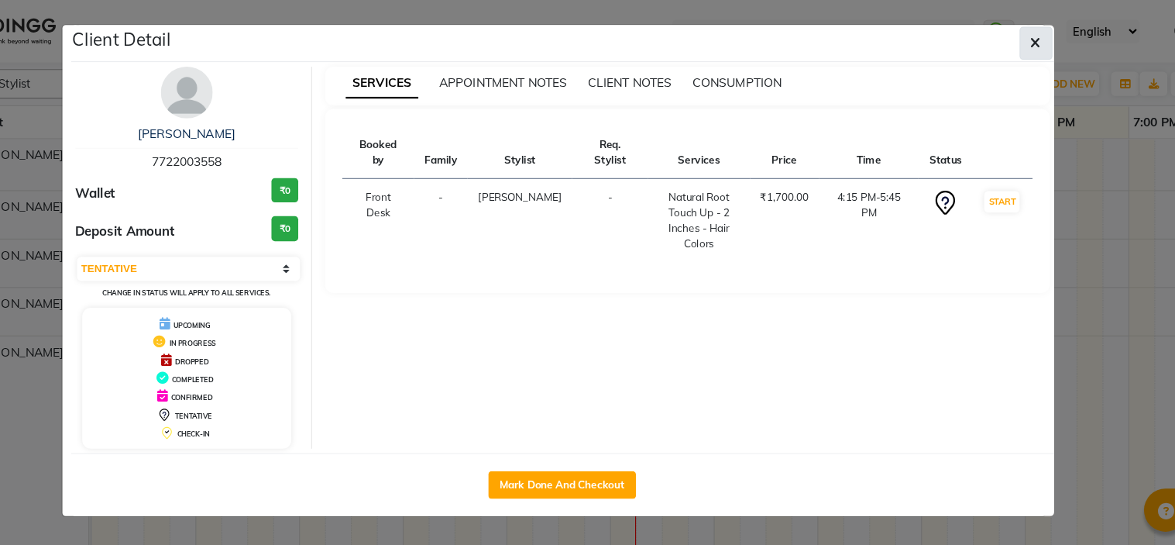
click at [1006, 43] on button "button" at bounding box center [1020, 38] width 29 height 29
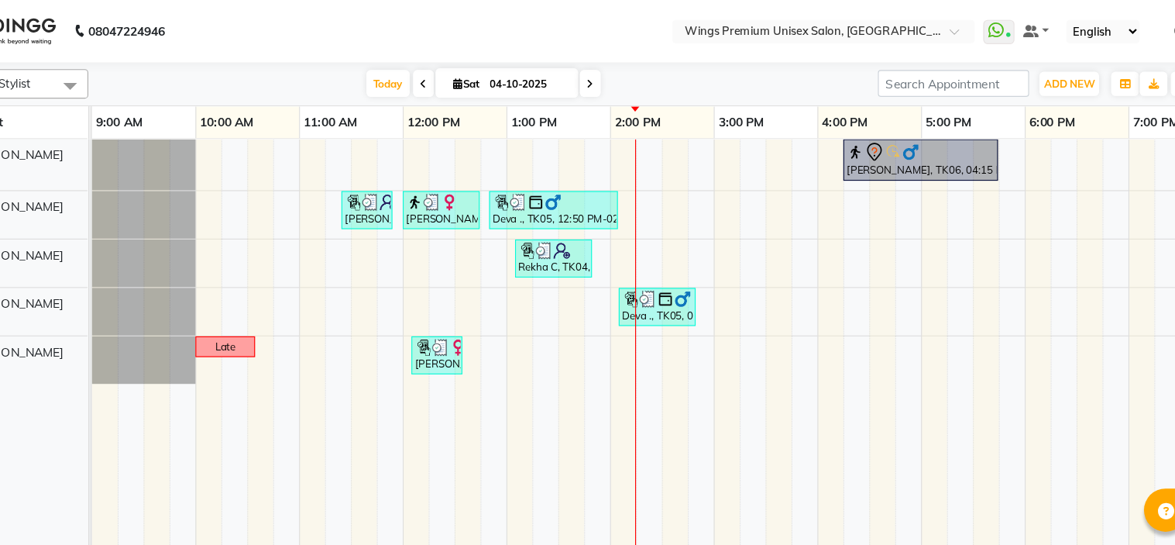
click at [1004, 43] on nav "08047224946 Select Location × Wings Premium Unisex Salon, Kharadi WhatsApp Stat…" at bounding box center [587, 28] width 1175 height 56
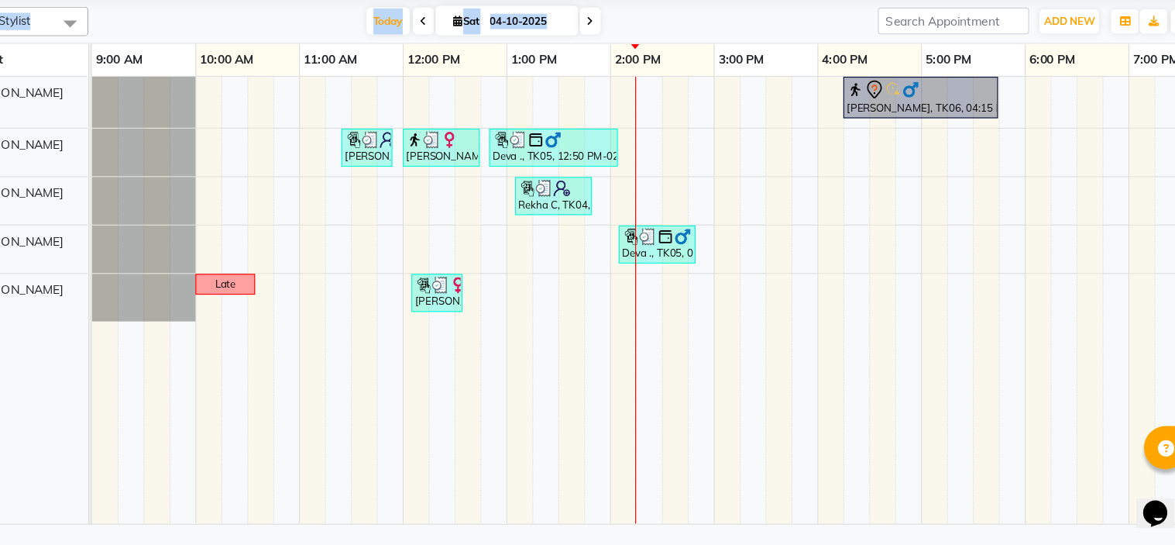
drag, startPoint x: 711, startPoint y: 74, endPoint x: 742, endPoint y: 42, distance: 44.9
click at [742, 42] on app-home "08047224946 Select Location × Wings Premium Unisex Salon, Kharadi WhatsApp Stat…" at bounding box center [587, 265] width 1175 height 530
click at [738, 74] on div "[DATE] [DATE]" at bounding box center [524, 75] width 693 height 23
drag, startPoint x: 738, startPoint y: 74, endPoint x: 721, endPoint y: 79, distance: 18.4
click at [721, 79] on div "[DATE] [DATE]" at bounding box center [524, 75] width 693 height 23
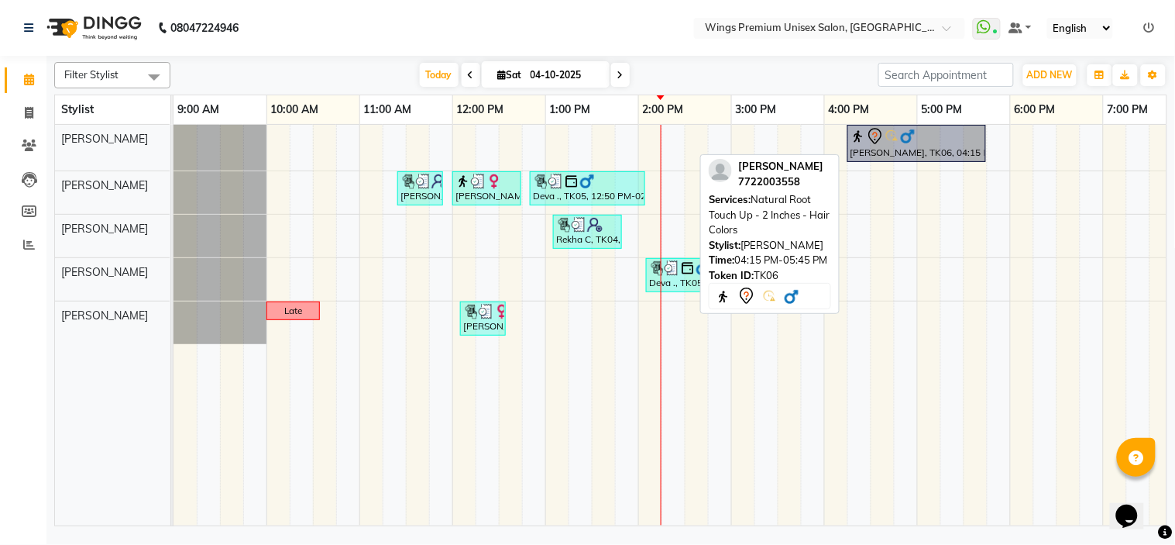
click at [889, 155] on div "[PERSON_NAME], TK06, 04:15 PM-05:45 PM, Natural Root Touch Up - 2 Inches - Hair…" at bounding box center [917, 143] width 136 height 33
select select "7"
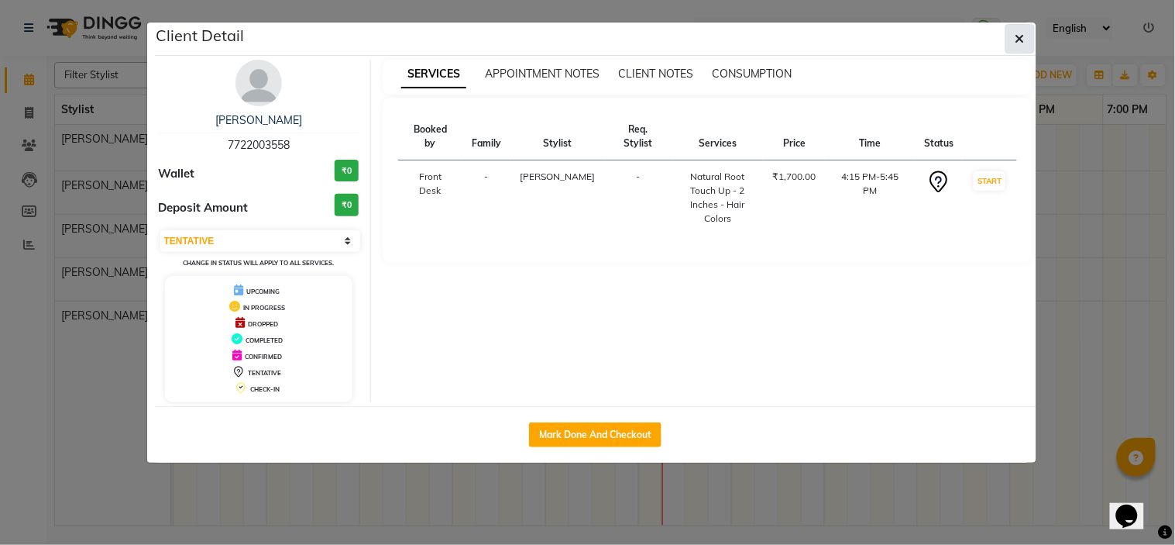
click at [1024, 36] on icon "button" at bounding box center [1020, 39] width 9 height 12
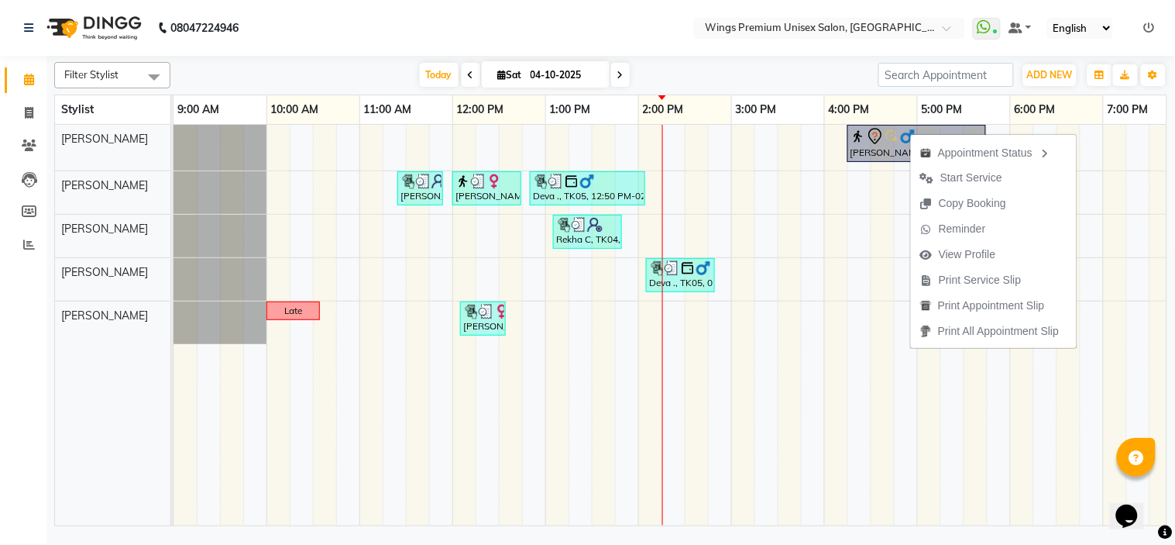
click at [810, 88] on div "Filter Stylist Select All [PERSON_NAME] [PERSON_NAME] [PERSON_NAME] Shruti Pand…" at bounding box center [610, 75] width 1113 height 26
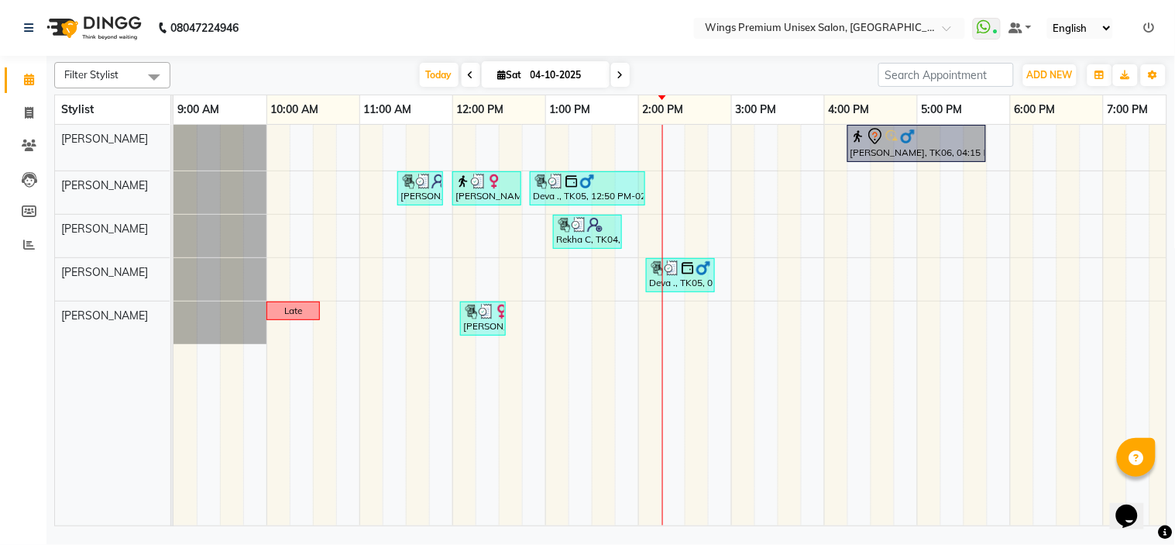
click at [810, 88] on div "Filter Stylist Select All [PERSON_NAME] [PERSON_NAME] [PERSON_NAME] Shruti Pand…" at bounding box center [610, 75] width 1113 height 26
